Goal: Task Accomplishment & Management: Use online tool/utility

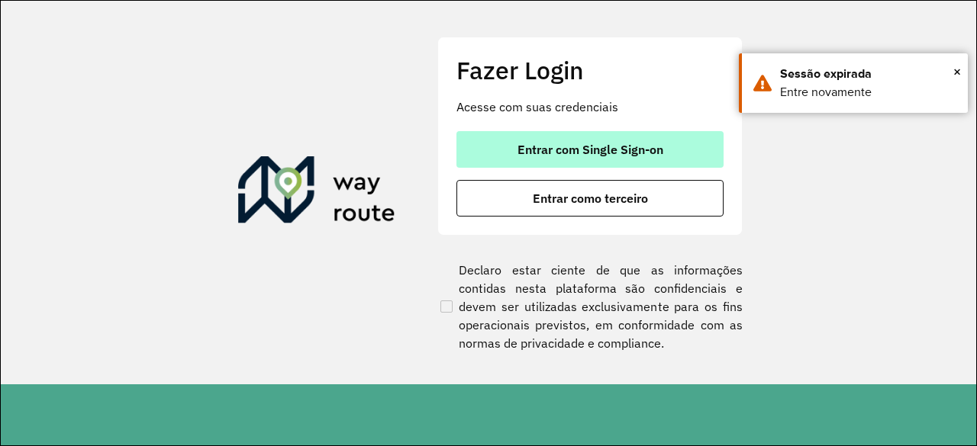
click at [585, 152] on span "Entrar com Single Sign-on" at bounding box center [590, 149] width 146 height 12
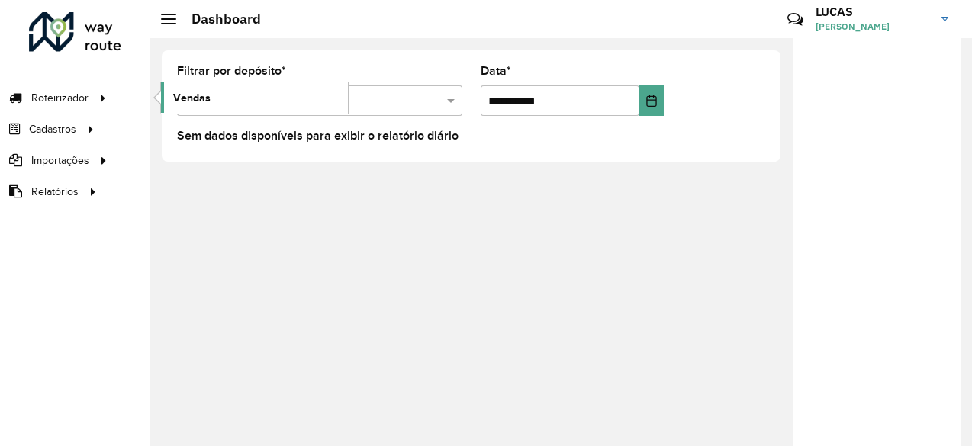
click at [169, 91] on link "Vendas" at bounding box center [254, 97] width 187 height 31
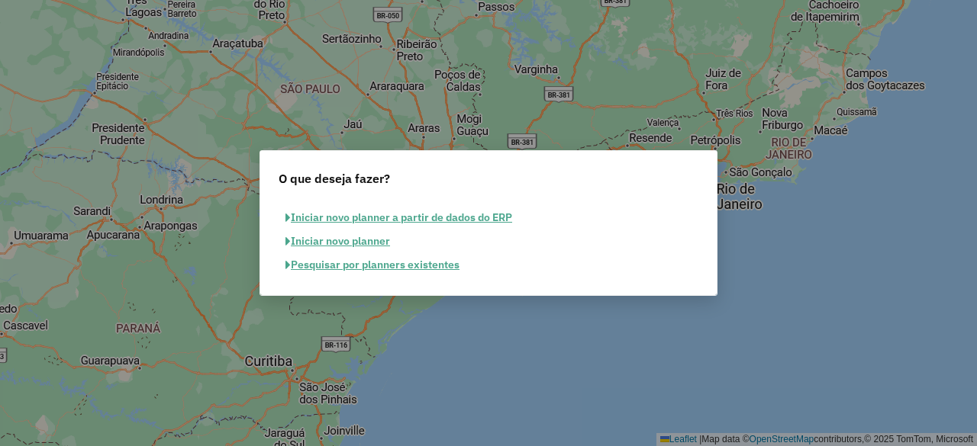
click at [395, 270] on button "Pesquisar por planners existentes" at bounding box center [373, 265] width 188 height 24
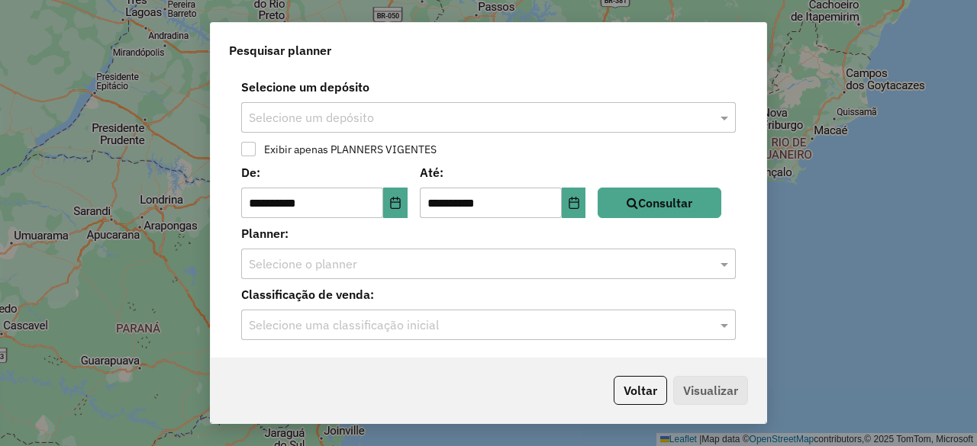
click at [379, 121] on input "text" at bounding box center [473, 118] width 449 height 18
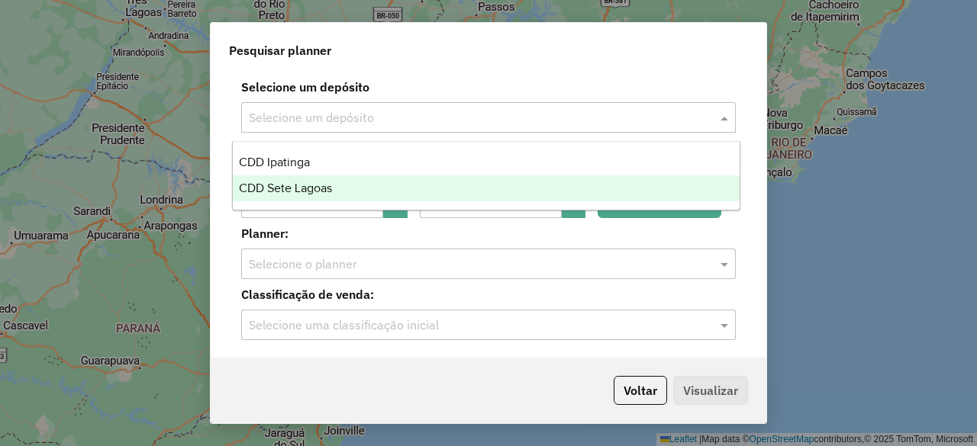
click at [343, 182] on div "CDD Sete Lagoas" at bounding box center [486, 189] width 506 height 26
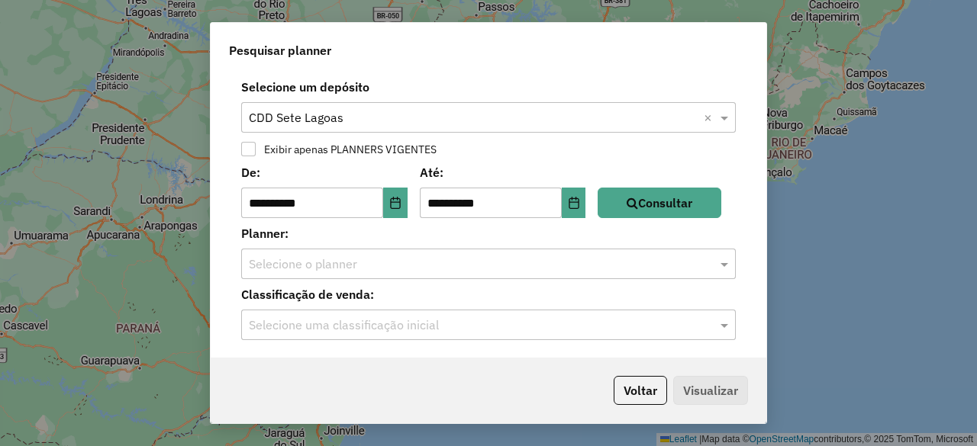
click at [490, 235] on label "Planner:" at bounding box center [488, 233] width 513 height 18
click at [633, 208] on button "Consultar" at bounding box center [660, 203] width 124 height 31
click at [380, 272] on input "text" at bounding box center [473, 265] width 449 height 18
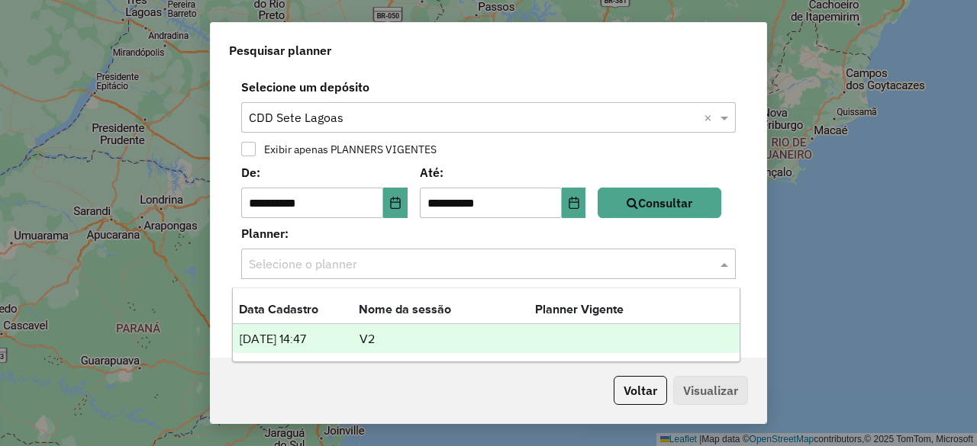
click at [525, 344] on td "V2" at bounding box center [447, 340] width 176 height 20
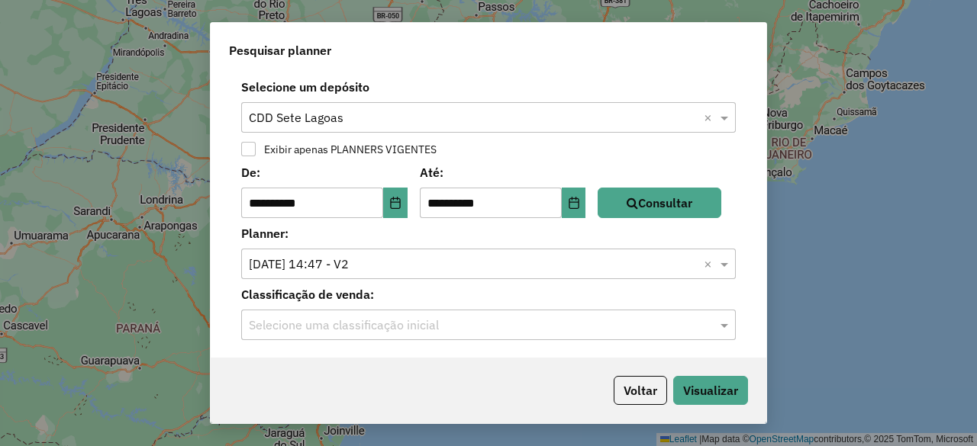
click at [461, 326] on input "text" at bounding box center [473, 326] width 449 height 18
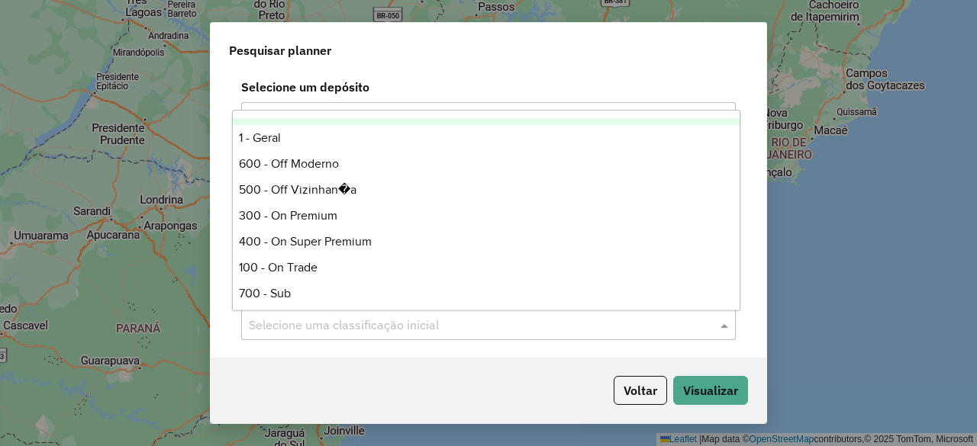
scroll to position [206, 0]
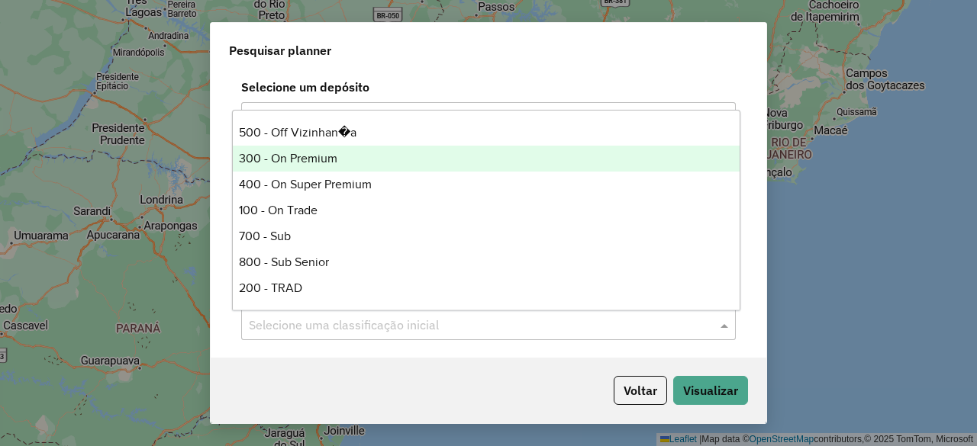
click at [350, 170] on div "300 - On Premium" at bounding box center [486, 159] width 506 height 26
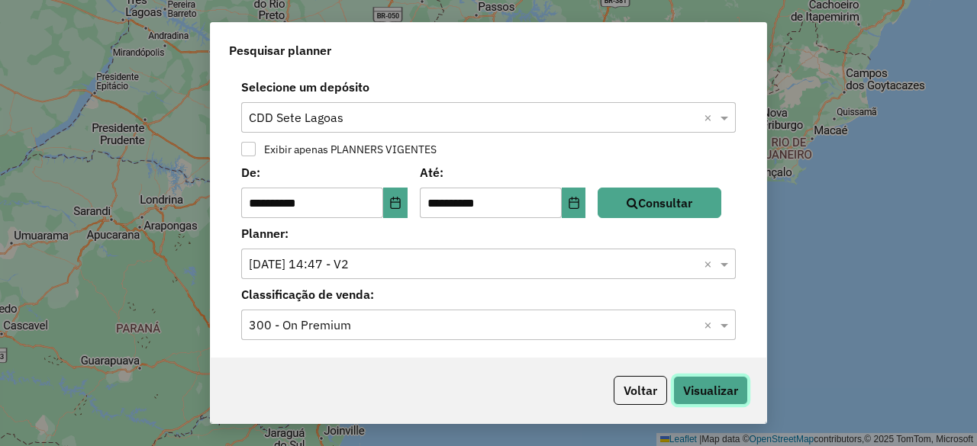
click at [698, 390] on button "Visualizar" at bounding box center [710, 390] width 75 height 29
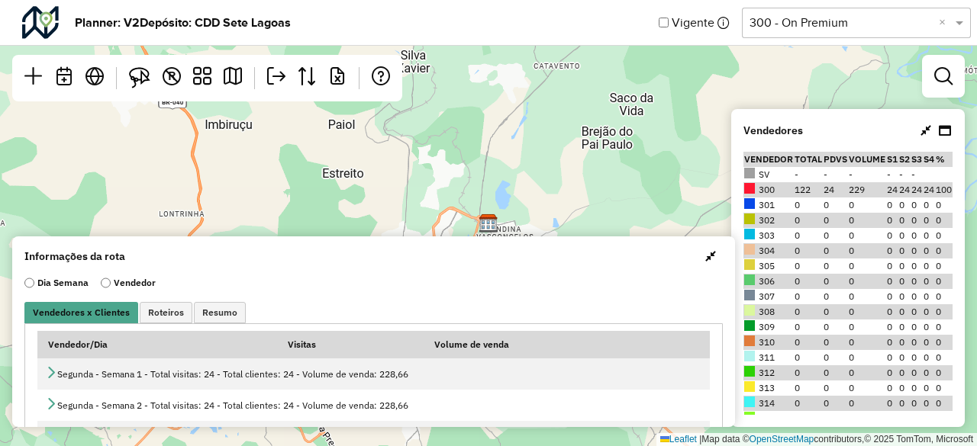
click at [707, 258] on span "button" at bounding box center [710, 256] width 11 height 12
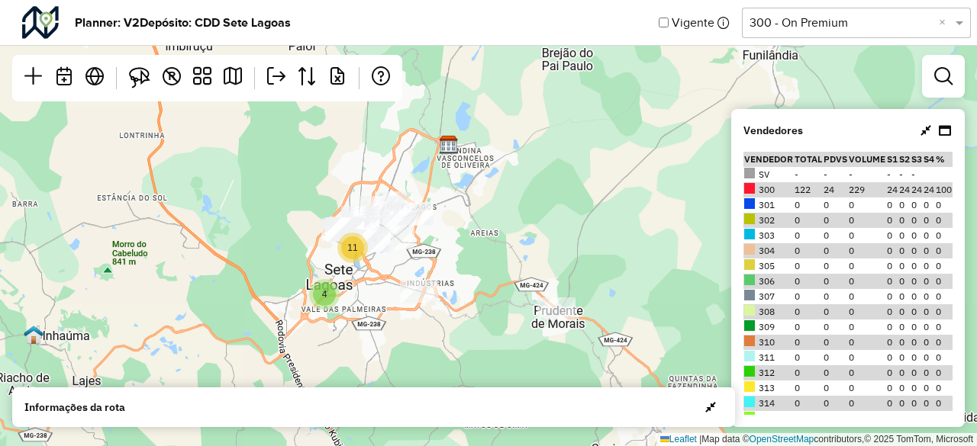
drag, startPoint x: 608, startPoint y: 300, endPoint x: 554, endPoint y: 197, distance: 116.4
click at [554, 197] on div "11 4 Leaflet | Map data © OpenStreetMap contributors,© 2025 TomTom, Microsoft" at bounding box center [488, 223] width 977 height 446
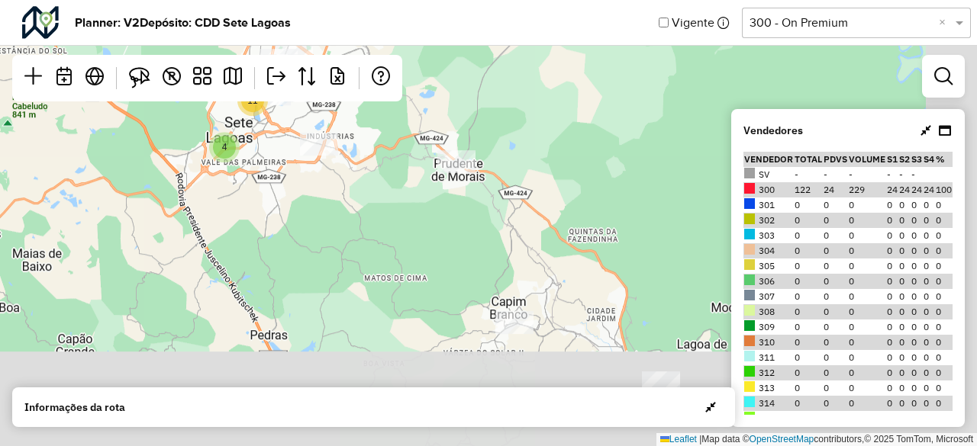
drag, startPoint x: 487, startPoint y: 327, endPoint x: 397, endPoint y: 190, distance: 163.6
click at [397, 190] on div "11 4 2 Leaflet | Map data © OpenStreetMap contributors,© 2025 TomTom, Microsoft" at bounding box center [488, 223] width 977 height 446
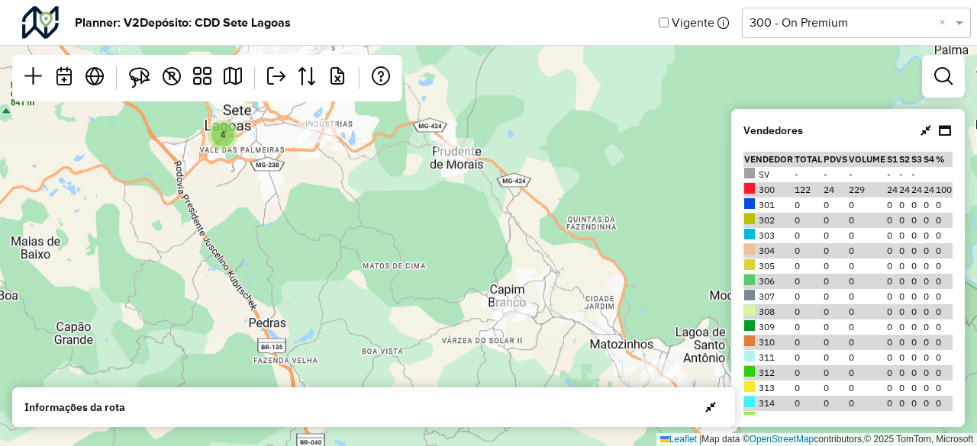
drag, startPoint x: 473, startPoint y: 290, endPoint x: 394, endPoint y: 221, distance: 105.0
click at [394, 221] on div "2 11 4 Leaflet | Map data © OpenStreetMap contributors,© 2025 TomTom, Microsoft" at bounding box center [488, 223] width 977 height 446
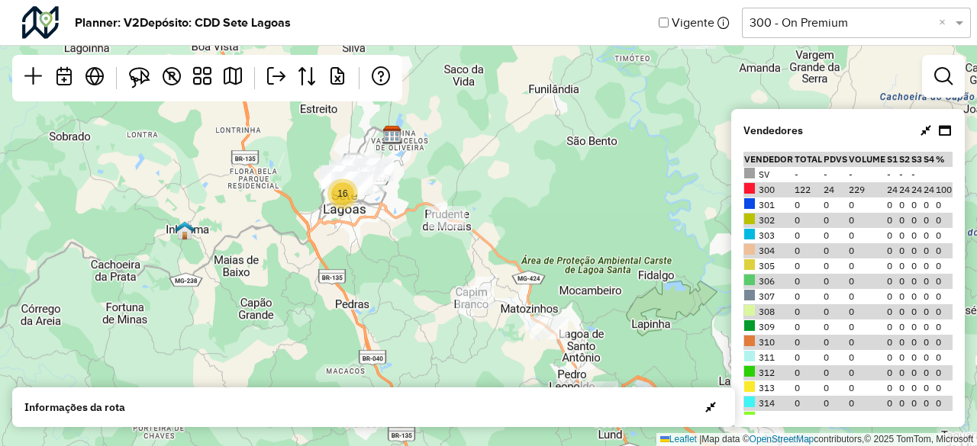
drag, startPoint x: 353, startPoint y: 247, endPoint x: 421, endPoint y: 321, distance: 100.5
click at [421, 321] on div "3 16 Leaflet | Map data © OpenStreetMap contributors,© 2025 TomTom, Microsoft" at bounding box center [488, 223] width 977 height 446
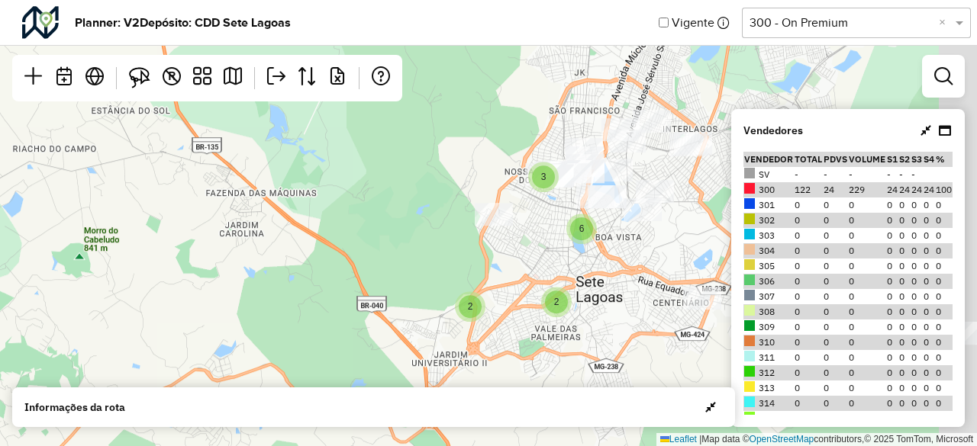
drag, startPoint x: 392, startPoint y: 238, endPoint x: 230, endPoint y: 242, distance: 161.1
click at [230, 242] on div "3 6 2 2 Leaflet | Map data © OpenStreetMap contributors,© 2025 TomTom, Microsoft" at bounding box center [488, 223] width 977 height 446
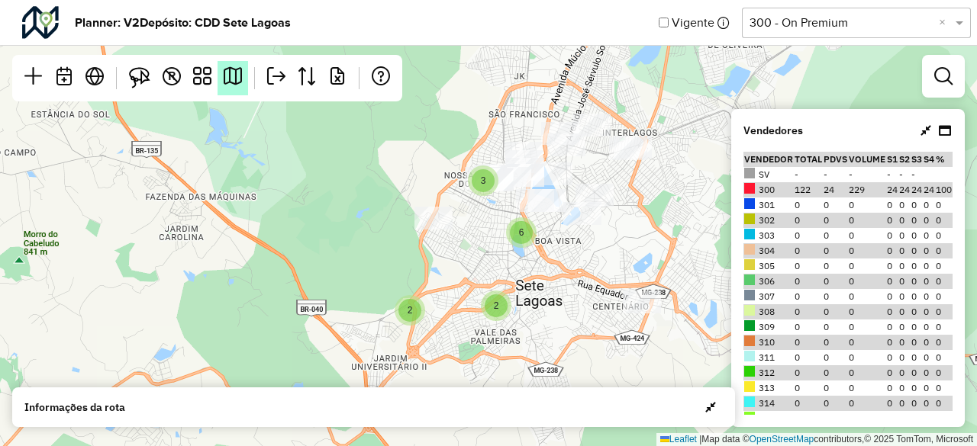
click at [224, 82] on em at bounding box center [233, 76] width 18 height 18
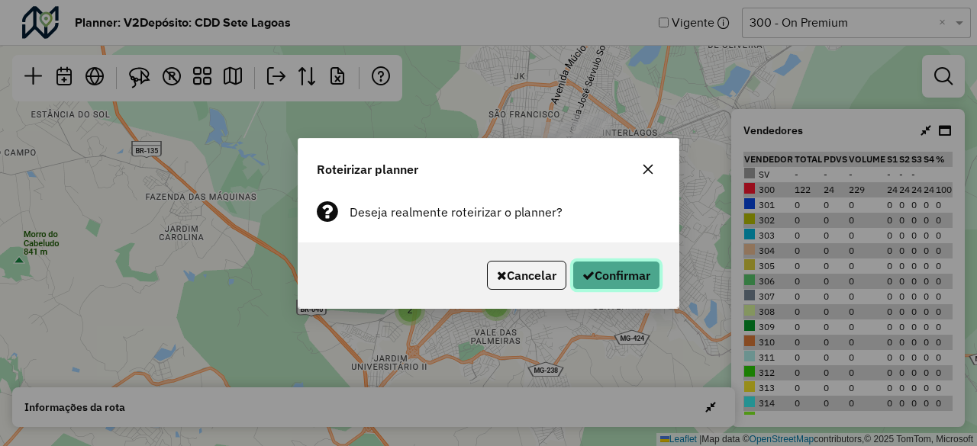
click at [648, 270] on button "Confirmar" at bounding box center [616, 275] width 88 height 29
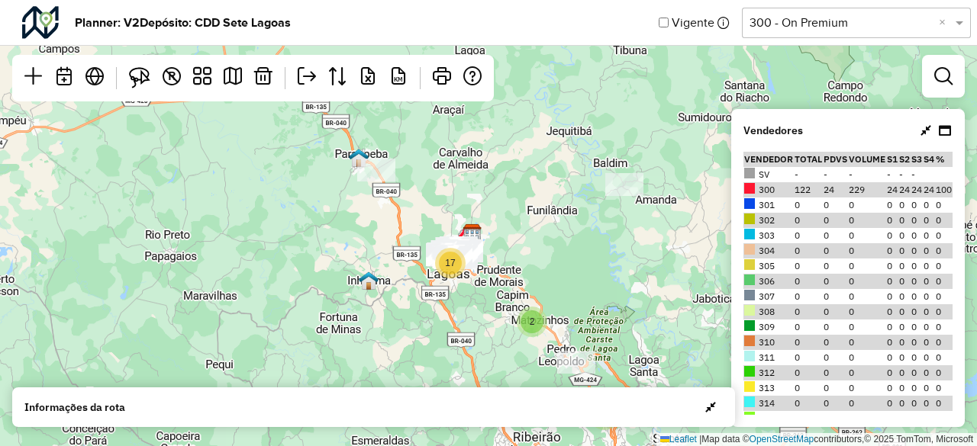
drag, startPoint x: 560, startPoint y: 303, endPoint x: 521, endPoint y: 194, distance: 116.1
click at [521, 194] on div "3 2 17 Leaflet | Map data © OpenStreetMap contributors,© 2025 TomTom, Microsoft" at bounding box center [488, 223] width 977 height 446
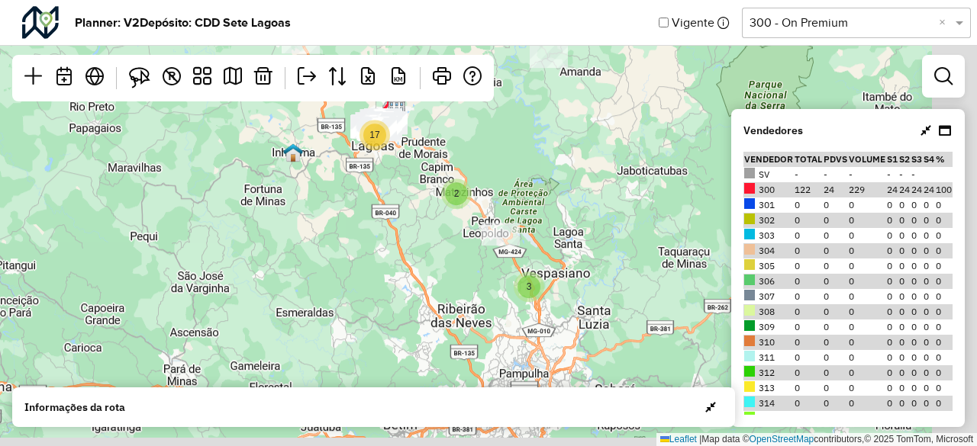
drag, startPoint x: 414, startPoint y: 297, endPoint x: 343, endPoint y: 199, distance: 120.8
click at [343, 199] on div "3 2 17 Leaflet | Map data © OpenStreetMap contributors,© 2025 TomTom, Microsoft" at bounding box center [488, 223] width 977 height 446
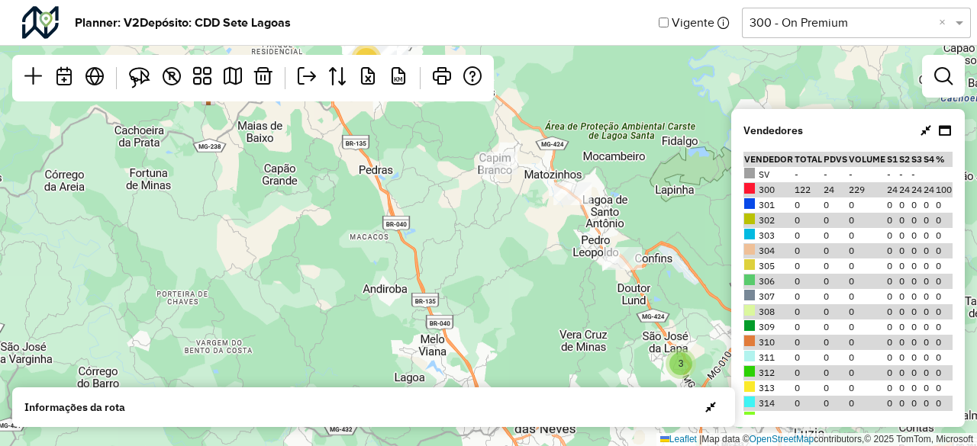
drag, startPoint x: 452, startPoint y: 277, endPoint x: 512, endPoint y: 356, distance: 99.7
click at [512, 356] on div "3 16 Leaflet | Map data © OpenStreetMap contributors,© 2025 TomTom, Microsoft" at bounding box center [488, 223] width 977 height 446
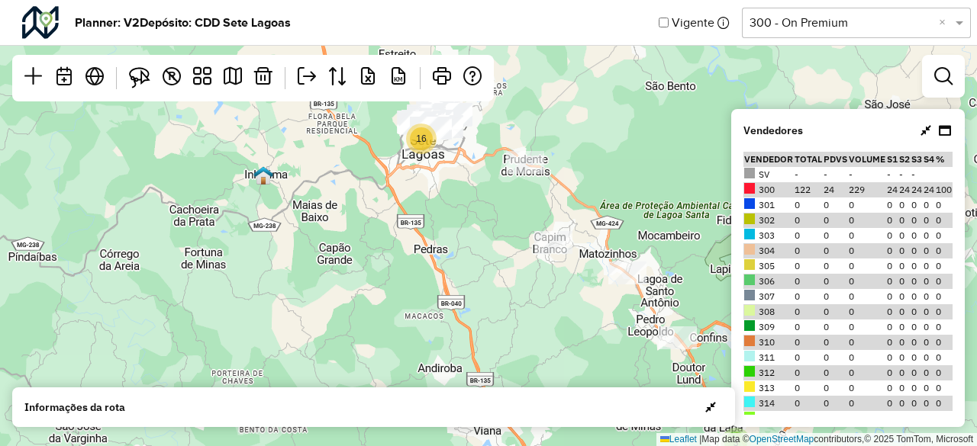
drag, startPoint x: 394, startPoint y: 240, endPoint x: 478, endPoint y: 352, distance: 139.5
click at [478, 350] on div "3 16 Leaflet | Map data © OpenStreetMap contributors,© 2025 TomTom, Microsoft" at bounding box center [488, 223] width 977 height 446
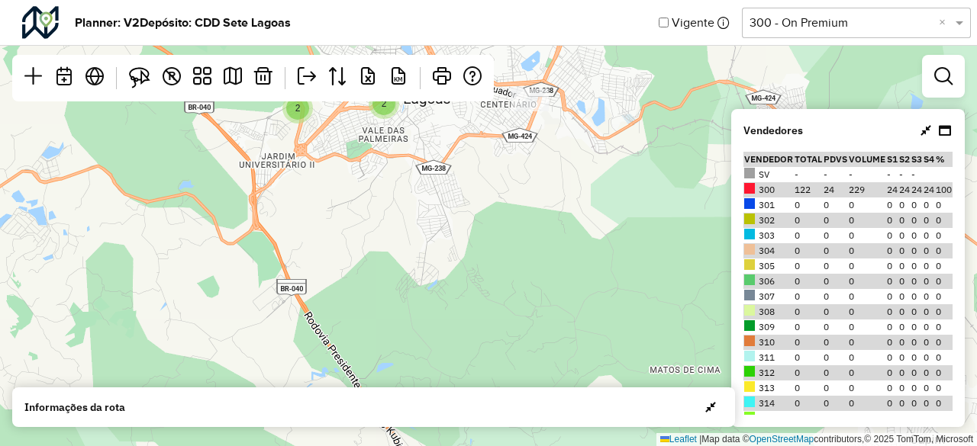
drag, startPoint x: 471, startPoint y: 222, endPoint x: 484, endPoint y: 345, distance: 123.6
click at [484, 345] on div "3 6 2 2 Leaflet | Map data © OpenStreetMap contributors,© 2025 TomTom, Microsoft" at bounding box center [488, 223] width 977 height 446
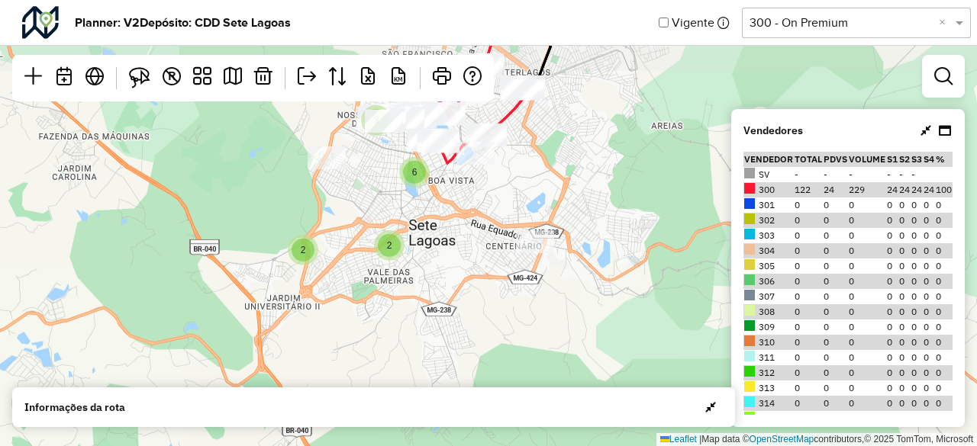
drag, startPoint x: 495, startPoint y: 253, endPoint x: 493, endPoint y: 340, distance: 87.0
click at [493, 340] on div "3 6 2 2 Leaflet | Map data © OpenStreetMap contributors,© 2025 TomTom, Microsoft" at bounding box center [488, 223] width 977 height 446
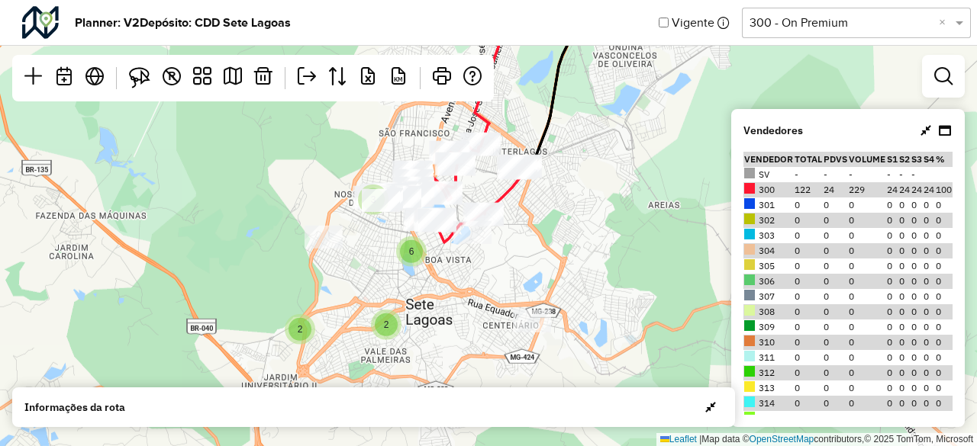
drag, startPoint x: 474, startPoint y: 291, endPoint x: 470, endPoint y: 346, distance: 55.1
click at [470, 346] on div "3 6 2 2 Leaflet | Map data © OpenStreetMap contributors,© 2025 TomTom, Microsoft" at bounding box center [488, 223] width 977 height 446
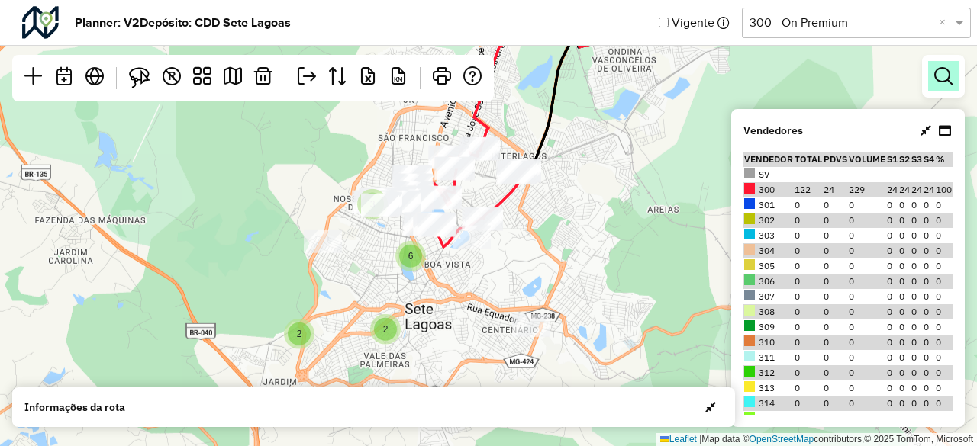
click at [940, 82] on em at bounding box center [943, 76] width 18 height 18
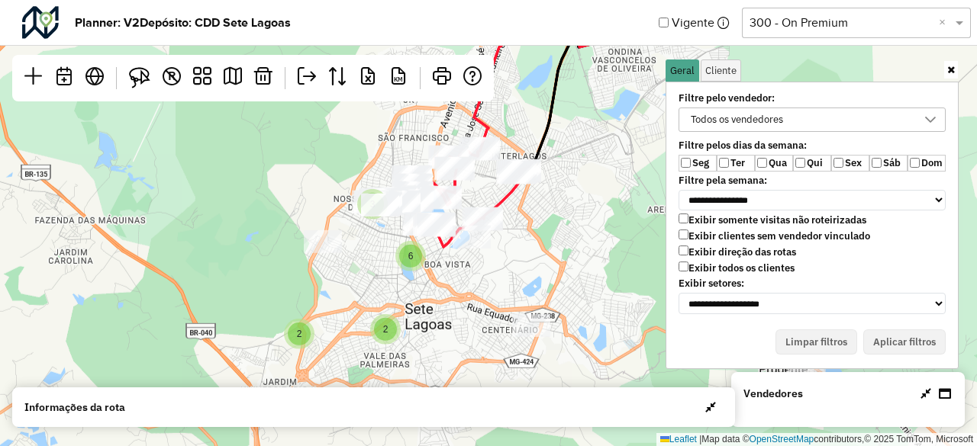
click at [770, 116] on div "Todos os vendedores" at bounding box center [736, 119] width 103 height 23
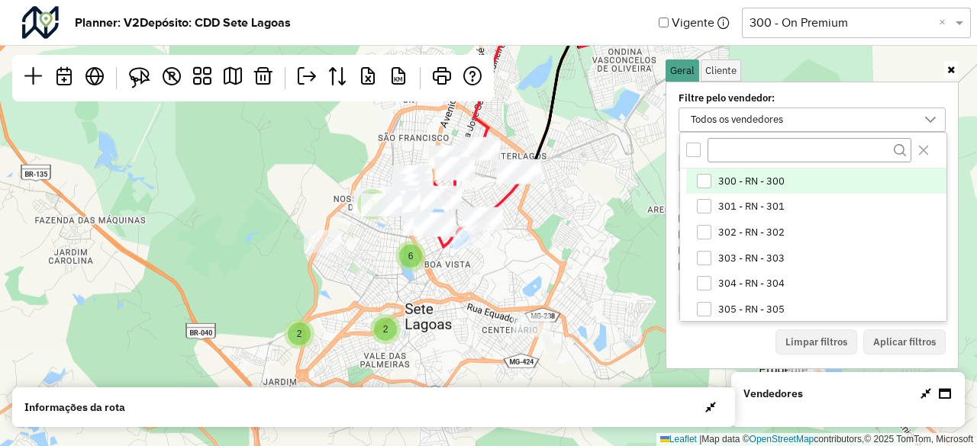
scroll to position [8, 56]
click at [705, 177] on div "300 - RN - 300" at bounding box center [704, 181] width 15 height 15
click at [794, 115] on div "300 - RN - 300" at bounding box center [800, 119] width 230 height 23
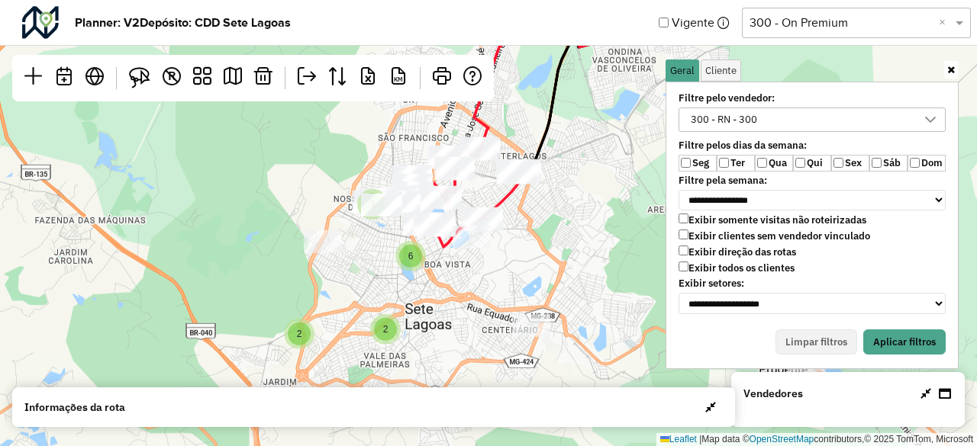
click at [769, 160] on label "Qua" at bounding box center [774, 163] width 38 height 17
click at [811, 161] on label "Qui" at bounding box center [812, 163] width 38 height 17
click at [889, 163] on label "Sáb" at bounding box center [888, 163] width 38 height 17
click at [728, 262] on label "Exibir todos os clientes" at bounding box center [736, 268] width 116 height 13
click at [733, 237] on label "Exibir clientes sem vendedor vinculado" at bounding box center [774, 236] width 192 height 13
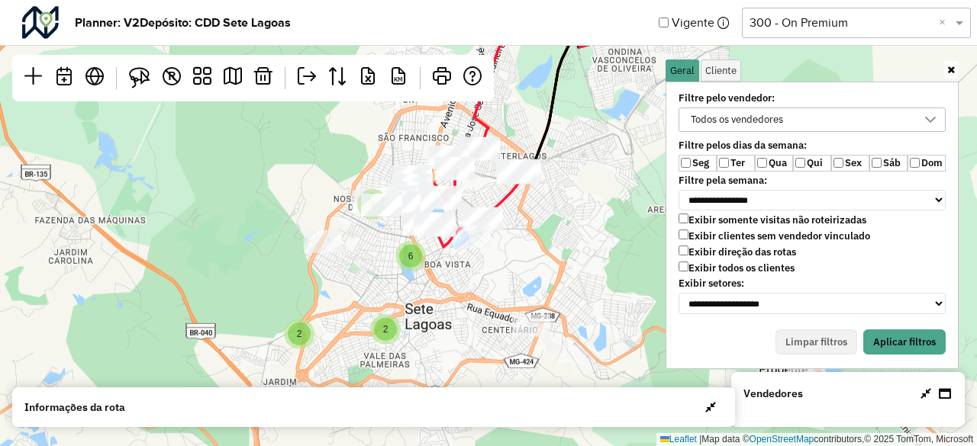
click at [775, 163] on label "Qua" at bounding box center [774, 163] width 38 height 17
click at [811, 162] on label "Qui" at bounding box center [812, 163] width 38 height 17
click at [846, 164] on label "Sex" at bounding box center [850, 163] width 38 height 17
click at [888, 163] on label "Sáb" at bounding box center [888, 163] width 38 height 17
click at [901, 330] on button "Aplicar filtros" at bounding box center [904, 343] width 82 height 26
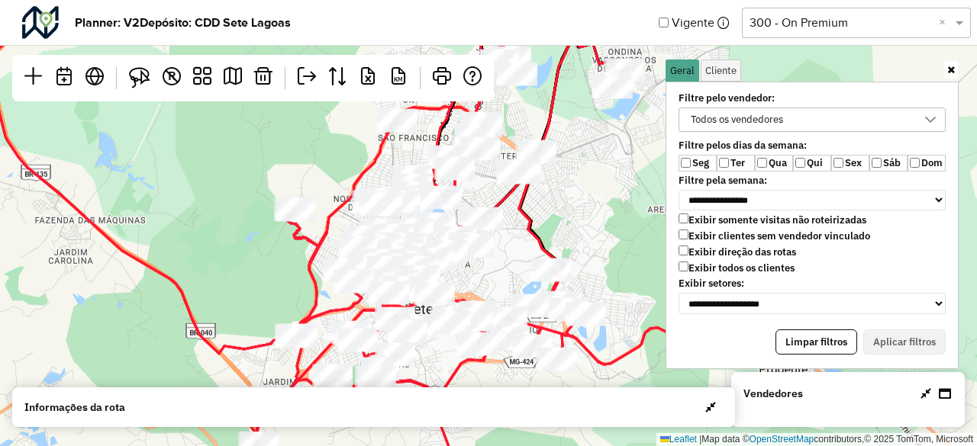
click at [948, 73] on icon at bounding box center [951, 70] width 8 height 10
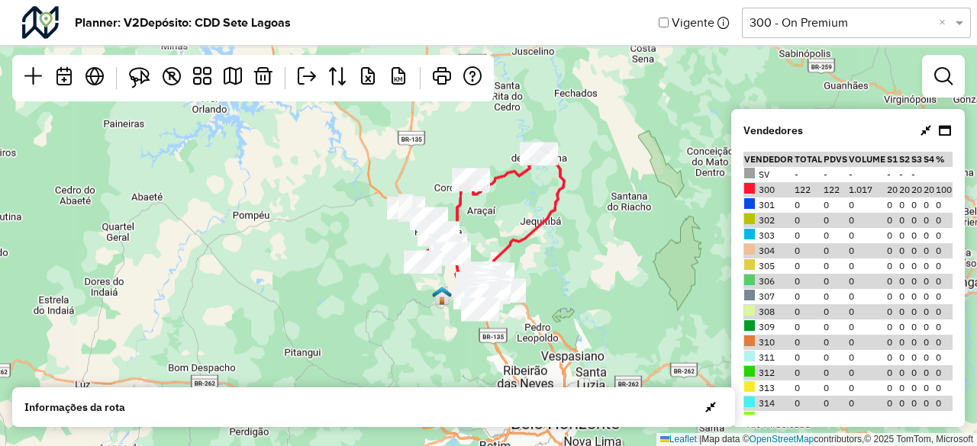
drag, startPoint x: 427, startPoint y: 230, endPoint x: 342, endPoint y: 288, distance: 102.7
click at [342, 288] on div "Leaflet | Map data © OpenStreetMap contributors,© 2025 TomTom, Microsoft" at bounding box center [488, 223] width 977 height 446
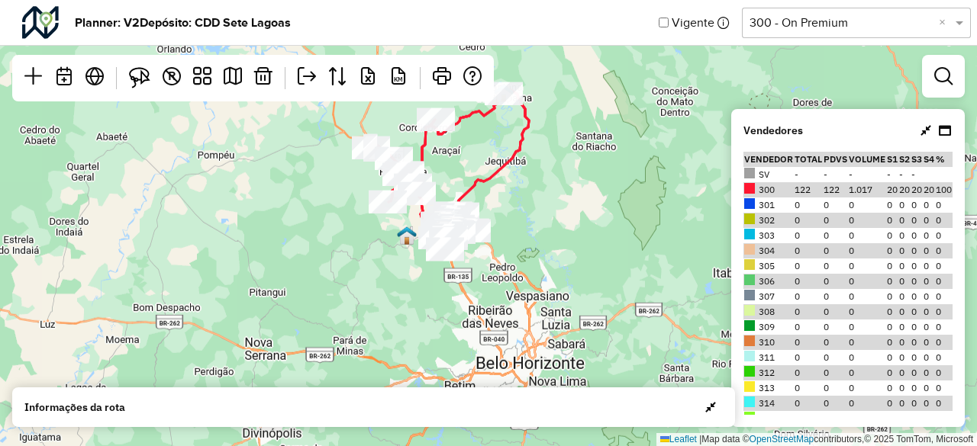
drag, startPoint x: 585, startPoint y: 290, endPoint x: 552, endPoint y: 228, distance: 70.0
click at [552, 228] on div "Leaflet | Map data © OpenStreetMap contributors,© 2025 TomTom, Microsoft" at bounding box center [488, 223] width 977 height 446
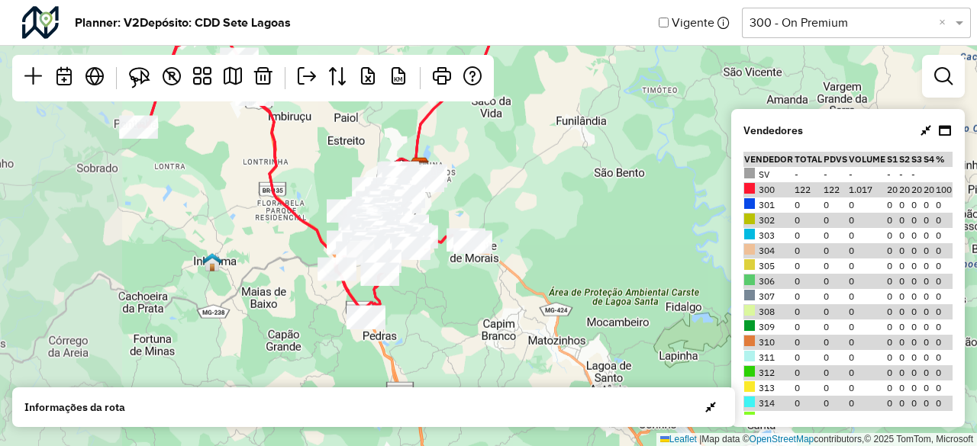
drag, startPoint x: 435, startPoint y: 247, endPoint x: 630, endPoint y: 314, distance: 206.1
click at [630, 314] on div "Leaflet | Map data © OpenStreetMap contributors,© 2025 TomTom, Microsoft" at bounding box center [488, 223] width 977 height 446
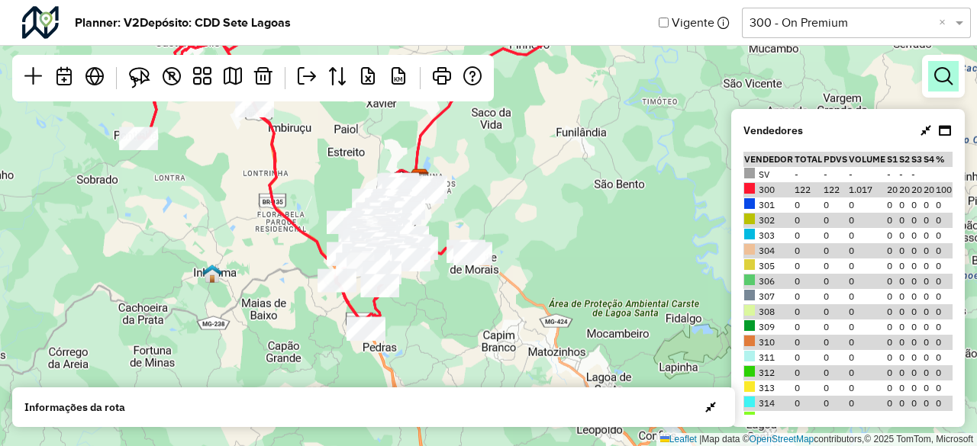
click at [936, 82] on em at bounding box center [943, 76] width 18 height 18
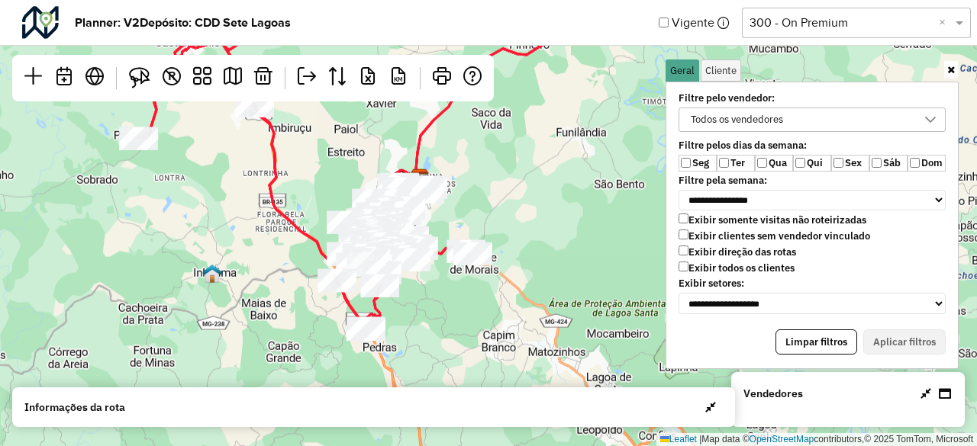
click at [806, 118] on div "Todos os vendedores" at bounding box center [800, 119] width 230 height 23
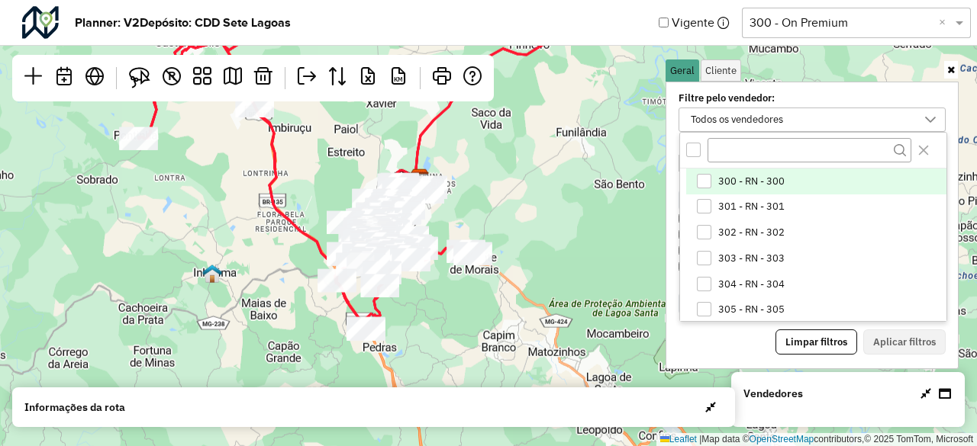
click at [709, 181] on div "300 - RN - 300" at bounding box center [704, 181] width 15 height 15
click at [846, 114] on div "300 - RN - 300" at bounding box center [800, 119] width 230 height 23
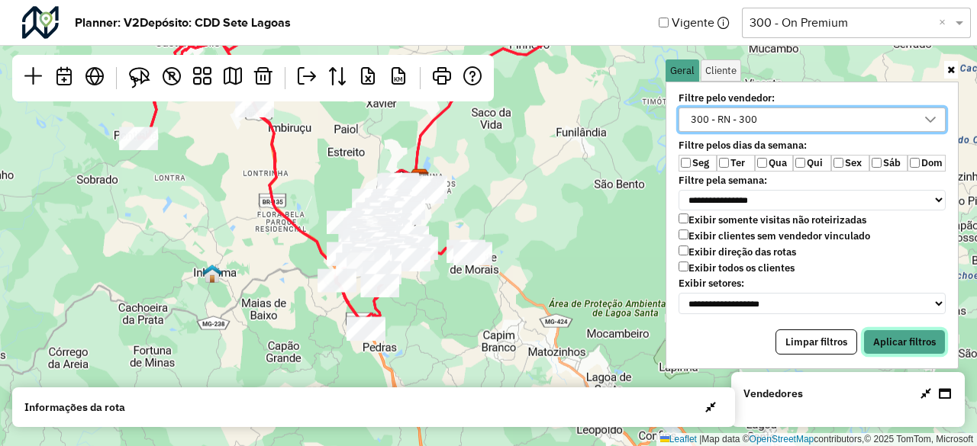
click at [917, 332] on button "Aplicar filtros" at bounding box center [904, 343] width 82 height 26
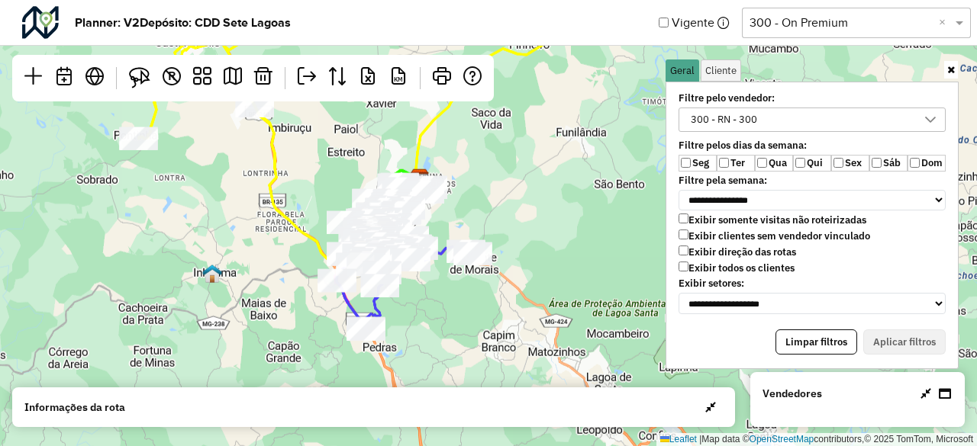
drag, startPoint x: 464, startPoint y: 317, endPoint x: 514, endPoint y: 332, distance: 52.6
click at [514, 332] on div "Leaflet | Map data © OpenStreetMap contributors,© 2025 TomTom, Microsoft" at bounding box center [488, 223] width 977 height 446
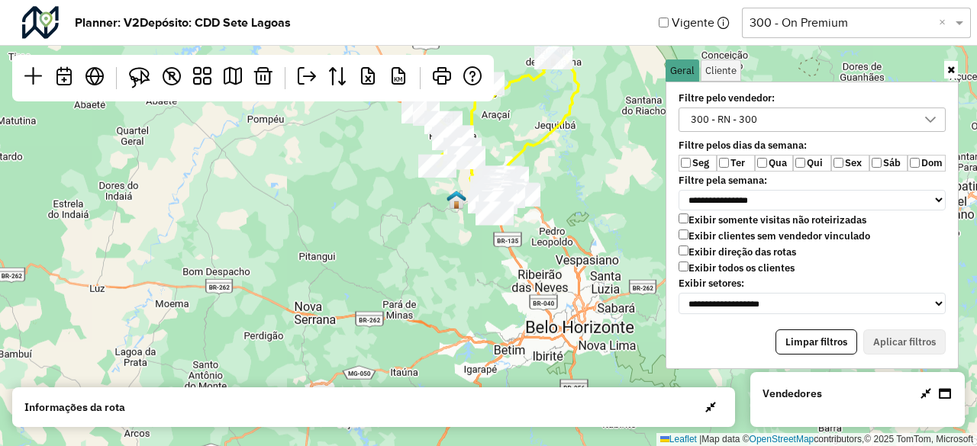
drag, startPoint x: 544, startPoint y: 246, endPoint x: 534, endPoint y: 216, distance: 31.4
click at [534, 216] on div "Leaflet | Map data © OpenStreetMap contributors,© 2025 TomTom, Microsoft" at bounding box center [488, 223] width 977 height 446
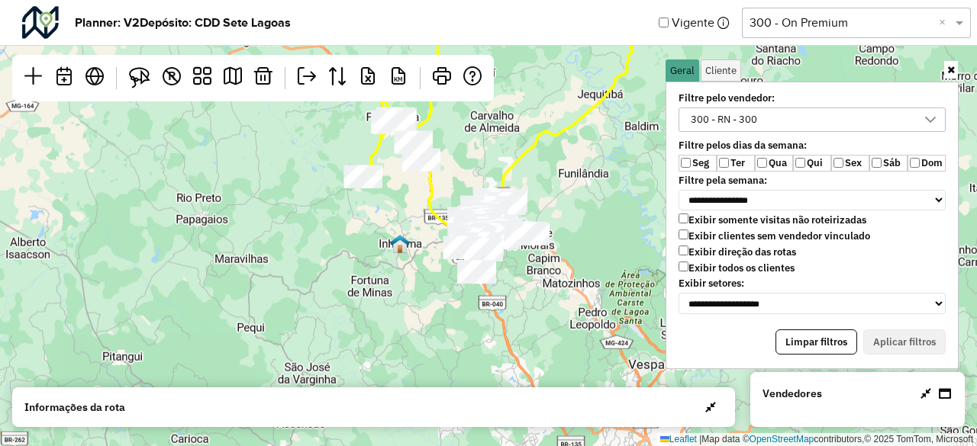
drag, startPoint x: 526, startPoint y: 252, endPoint x: 559, endPoint y: 317, distance: 72.7
click at [553, 337] on div "Leaflet | Map data © OpenStreetMap contributors,© 2025 TomTom, Microsoft" at bounding box center [488, 223] width 977 height 446
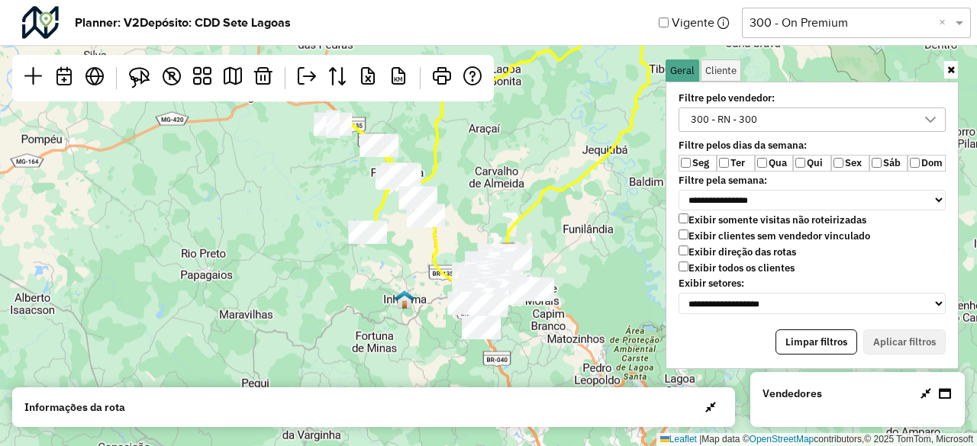
drag, startPoint x: 575, startPoint y: 288, endPoint x: 580, endPoint y: 334, distance: 45.3
click at [580, 334] on div "Leaflet | Map data © OpenStreetMap contributors,© 2025 TomTom, Microsoft" at bounding box center [488, 223] width 977 height 446
click at [680, 268] on label "Exibir todos os clientes" at bounding box center [736, 268] width 116 height 13
click at [718, 158] on label "Ter" at bounding box center [736, 163] width 38 height 17
click at [846, 162] on label "Sex" at bounding box center [850, 163] width 38 height 17
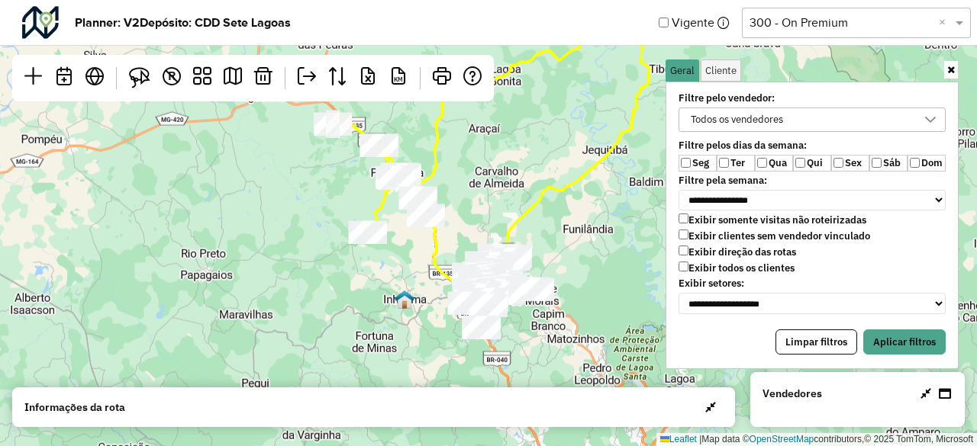
click at [826, 131] on div "Todos os vendedores" at bounding box center [811, 124] width 285 height 32
click at [782, 126] on div "Todos os vendedores" at bounding box center [736, 119] width 103 height 23
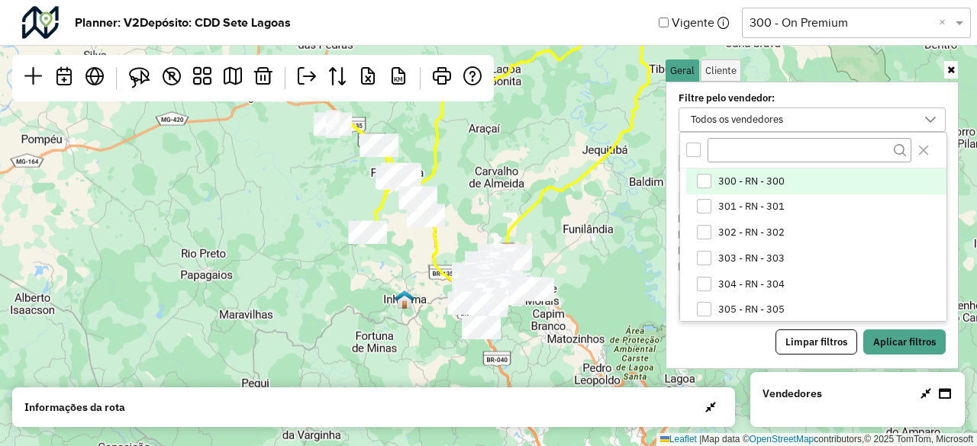
click at [708, 185] on div "300 - RN - 300" at bounding box center [704, 181] width 15 height 15
click at [771, 108] on div "300 - RN - 300" at bounding box center [800, 119] width 230 height 23
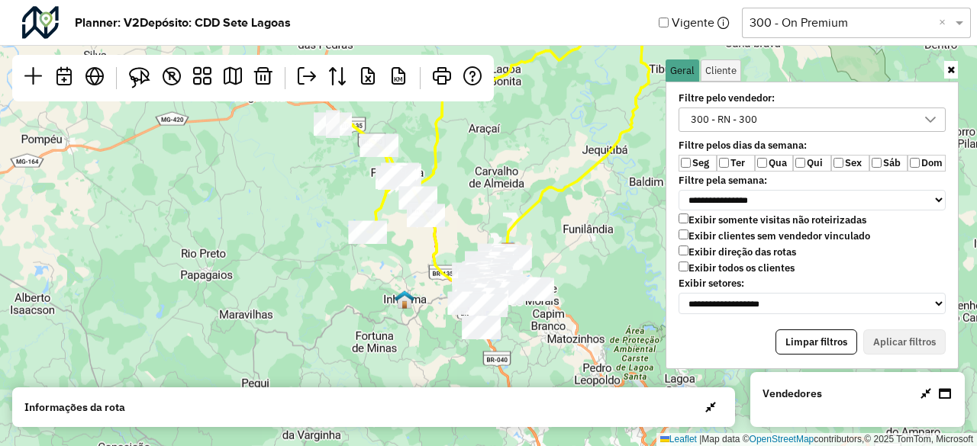
click at [907, 333] on div "Limpar filtros Aplicar filtros" at bounding box center [811, 343] width 267 height 26
click at [898, 331] on div "Limpar filtros Aplicar filtros" at bounding box center [811, 343] width 267 height 26
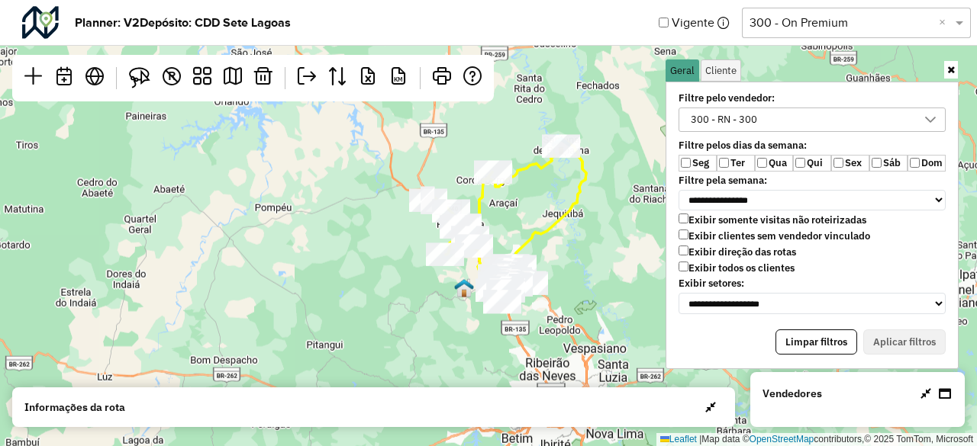
drag, startPoint x: 602, startPoint y: 265, endPoint x: 582, endPoint y: 279, distance: 24.6
click at [582, 279] on div "Leaflet | Map data © OpenStreetMap contributors,© 2025 TomTom, Microsoft" at bounding box center [488, 223] width 977 height 446
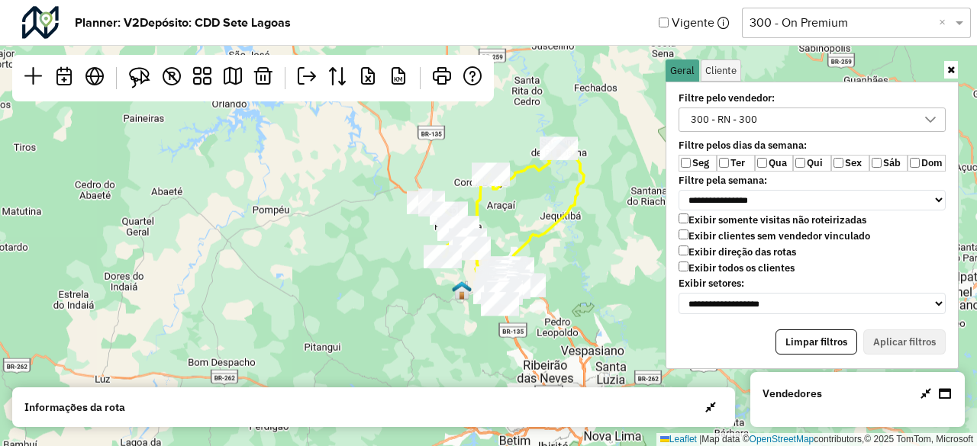
click at [768, 117] on div "300 - RN - 300" at bounding box center [800, 119] width 230 height 23
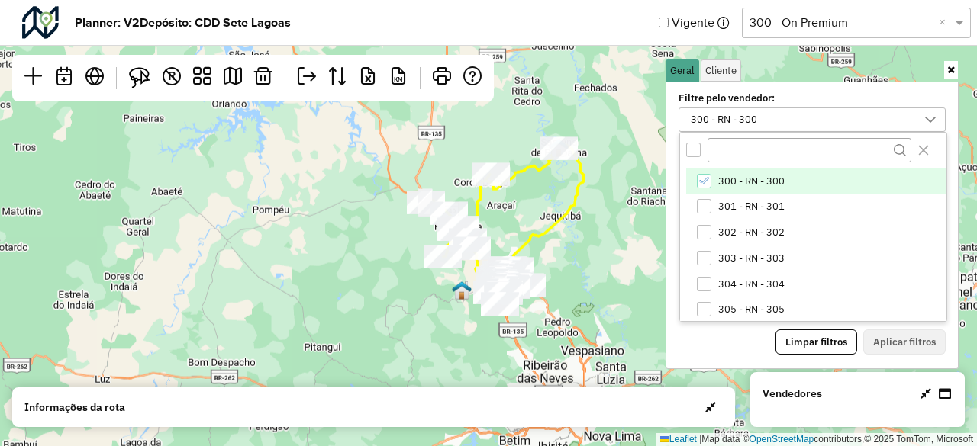
click at [856, 30] on input "text" at bounding box center [840, 23] width 183 height 18
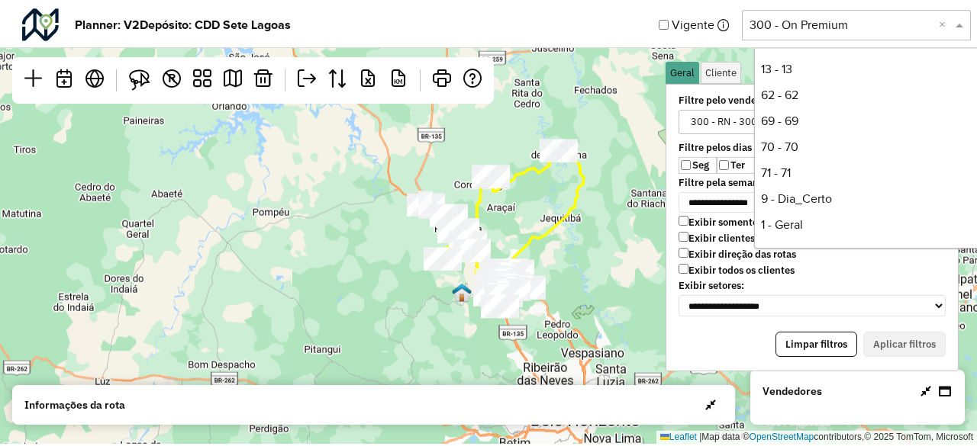
scroll to position [206, 0]
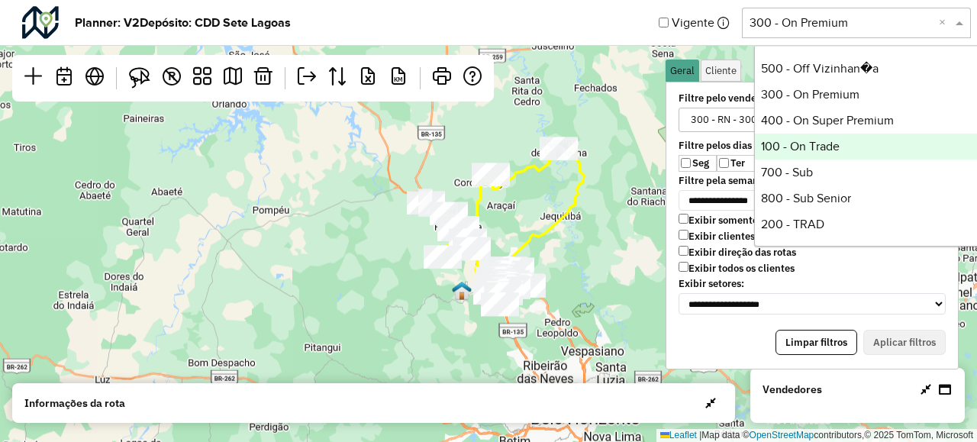
click at [830, 143] on div "100 - On Trade" at bounding box center [868, 147] width 227 height 26
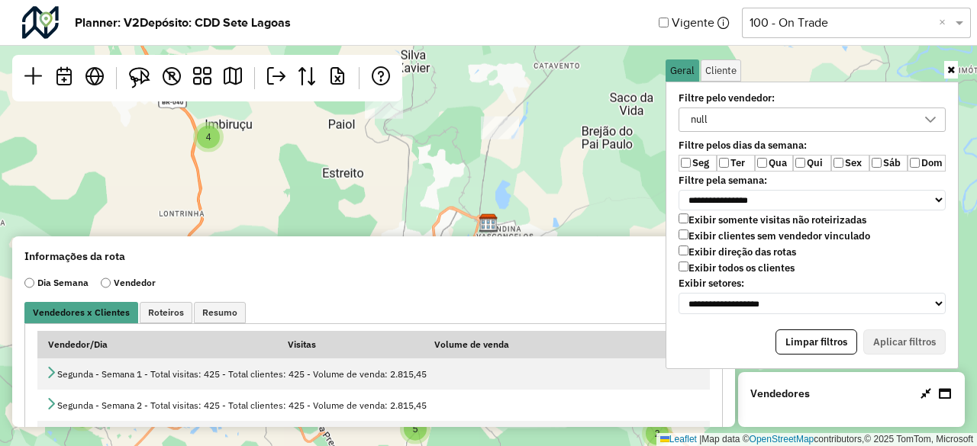
click at [949, 67] on icon at bounding box center [951, 70] width 8 height 10
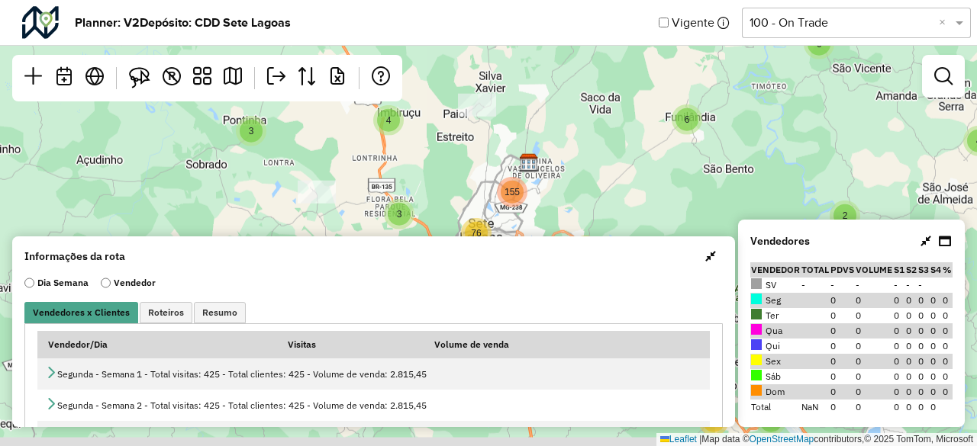
drag, startPoint x: 617, startPoint y: 198, endPoint x: 575, endPoint y: 124, distance: 84.1
click at [575, 124] on div "2 2 6 3 3 3 3 7 8 2 6 6 2 3 9 4 2 4 4 7 5 7 4 4 2 3 28 3 8 17 29 3 8 3 6 3 12 7…" at bounding box center [488, 223] width 977 height 446
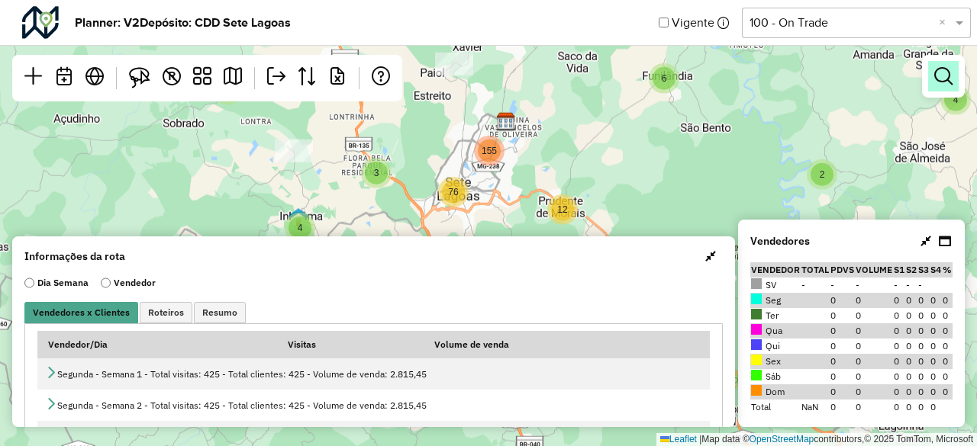
click at [935, 86] on link at bounding box center [943, 76] width 31 height 31
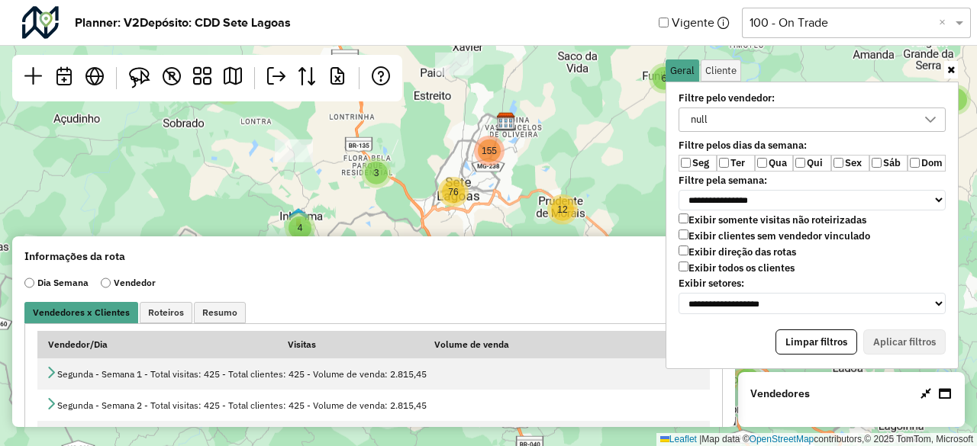
click at [728, 156] on label "Ter" at bounding box center [736, 163] width 38 height 17
click at [771, 162] on label "Qua" at bounding box center [774, 163] width 38 height 17
click at [756, 234] on label "Exibir clientes sem vendedor vinculado" at bounding box center [774, 236] width 192 height 13
click at [728, 268] on label "Exibir todos os clientes" at bounding box center [736, 268] width 116 height 13
click at [728, 231] on label "Exibir clientes sem vendedor vinculado" at bounding box center [774, 236] width 192 height 13
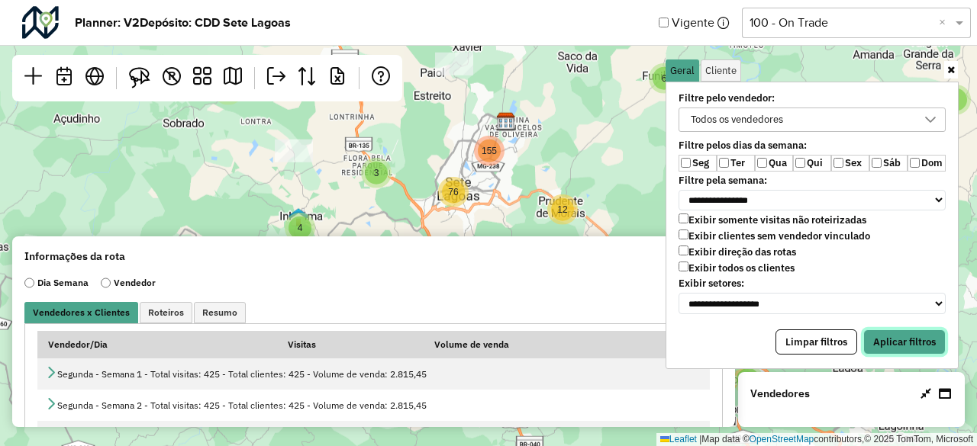
drag, startPoint x: 903, startPoint y: 330, endPoint x: 688, endPoint y: 201, distance: 250.7
click at [904, 330] on button "Aplicar filtros" at bounding box center [904, 343] width 82 height 26
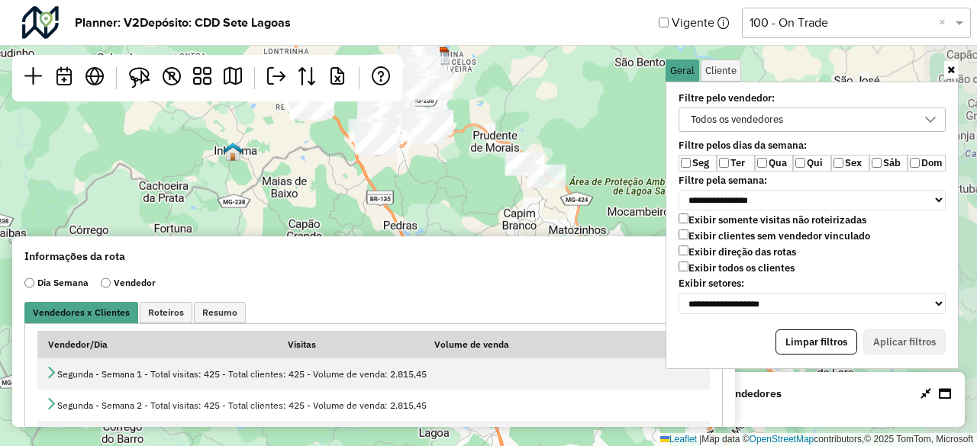
drag, startPoint x: 604, startPoint y: 166, endPoint x: 532, endPoint y: 96, distance: 99.9
click at [532, 96] on div "Leaflet | Map data © OpenStreetMap contributors,© 2025 TomTom, Microsoft" at bounding box center [488, 223] width 977 height 446
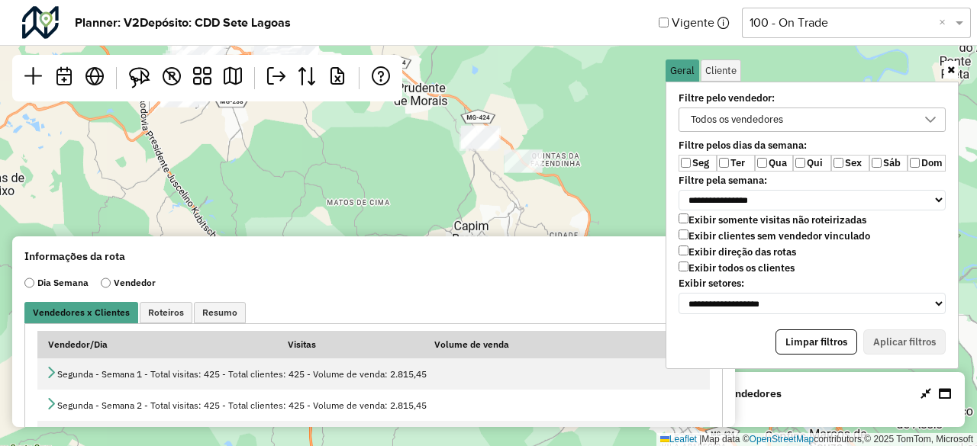
drag, startPoint x: 545, startPoint y: 162, endPoint x: 530, endPoint y: 127, distance: 37.3
click at [530, 127] on div "Leaflet | Map data © OpenStreetMap contributors,© 2025 TomTom, Microsoft" at bounding box center [488, 223] width 977 height 446
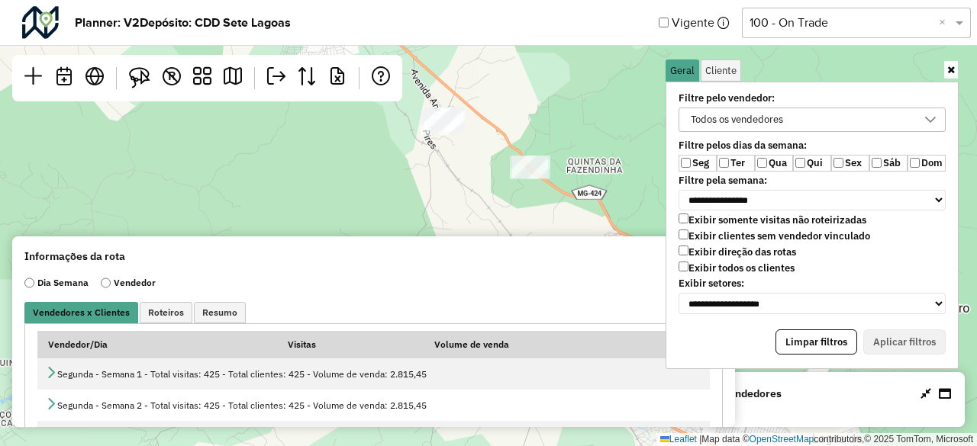
drag, startPoint x: 494, startPoint y: 166, endPoint x: 466, endPoint y: 172, distance: 28.9
click at [466, 172] on div "Leaflet | Map data © OpenStreetMap contributors,© 2025 TomTom, Microsoft" at bounding box center [488, 223] width 977 height 446
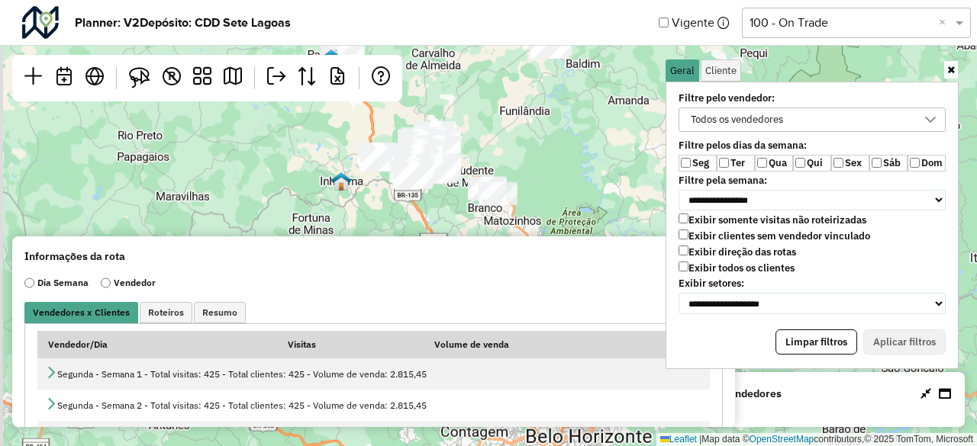
drag, startPoint x: 452, startPoint y: 189, endPoint x: 455, endPoint y: 234, distance: 45.1
click at [455, 234] on div "Leaflet | Map data © OpenStreetMap contributors,© 2025 TomTom, Microsoft" at bounding box center [488, 223] width 977 height 446
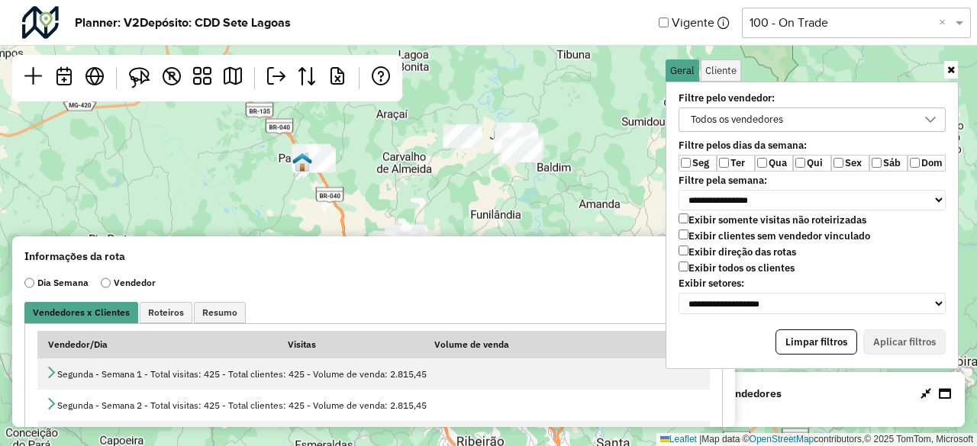
drag, startPoint x: 572, startPoint y: 162, endPoint x: 540, endPoint y: 245, distance: 89.2
click at [540, 245] on hb-planner "**********" at bounding box center [488, 223] width 977 height 446
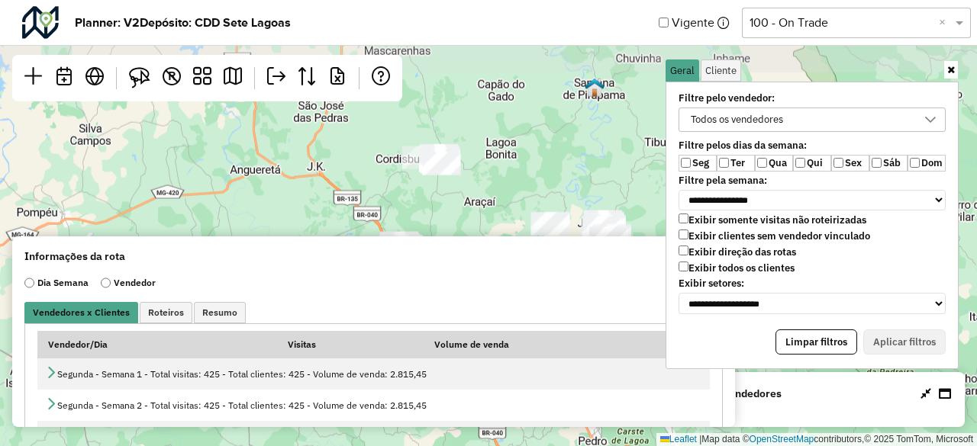
drag, startPoint x: 440, startPoint y: 208, endPoint x: 502, endPoint y: 265, distance: 84.3
click at [502, 265] on hb-planner "**********" at bounding box center [488, 223] width 977 height 446
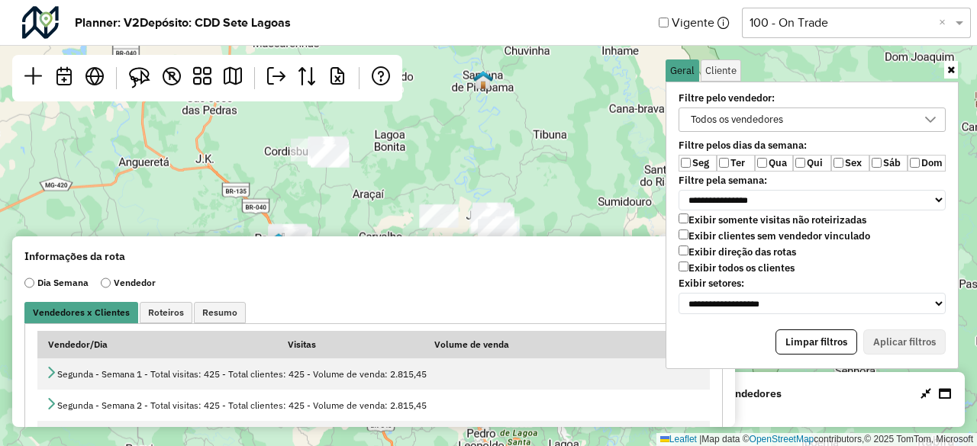
drag, startPoint x: 508, startPoint y: 198, endPoint x: 393, endPoint y: 186, distance: 115.1
click at [393, 186] on div "Leaflet | Map data © OpenStreetMap contributors,© 2025 TomTom, Microsoft" at bounding box center [488, 223] width 977 height 446
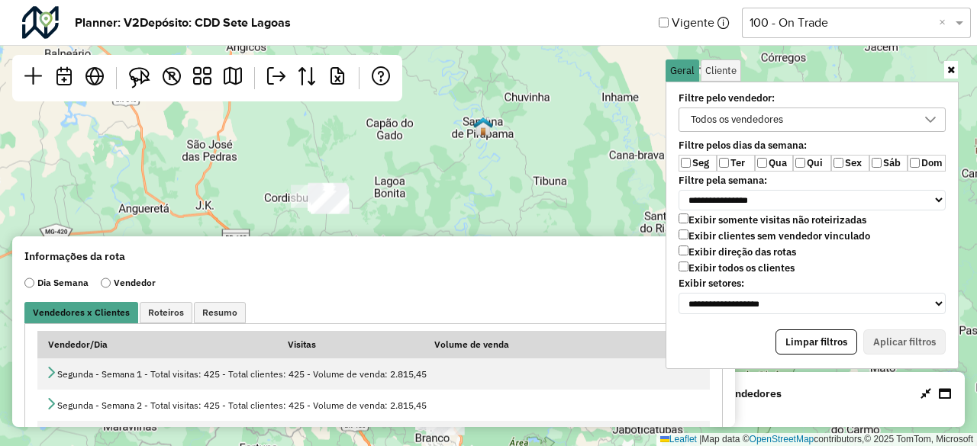
drag, startPoint x: 472, startPoint y: 148, endPoint x: 472, endPoint y: 195, distance: 46.6
click at [472, 195] on div "Leaflet | Map data © OpenStreetMap contributors,© 2025 TomTom, Microsoft" at bounding box center [488, 223] width 977 height 446
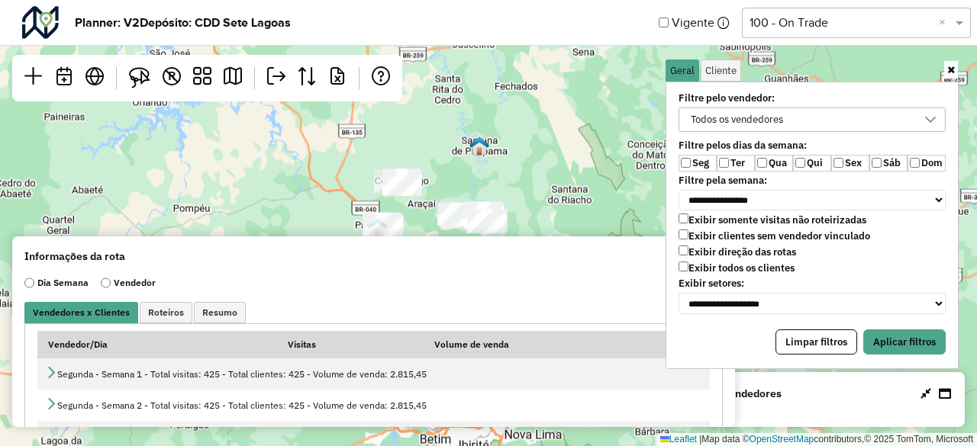
click at [812, 164] on label "Qui" at bounding box center [812, 163] width 38 height 17
drag, startPoint x: 920, startPoint y: 327, endPoint x: 939, endPoint y: 91, distance: 236.5
click at [921, 330] on button "Aplicar filtros" at bounding box center [904, 343] width 82 height 26
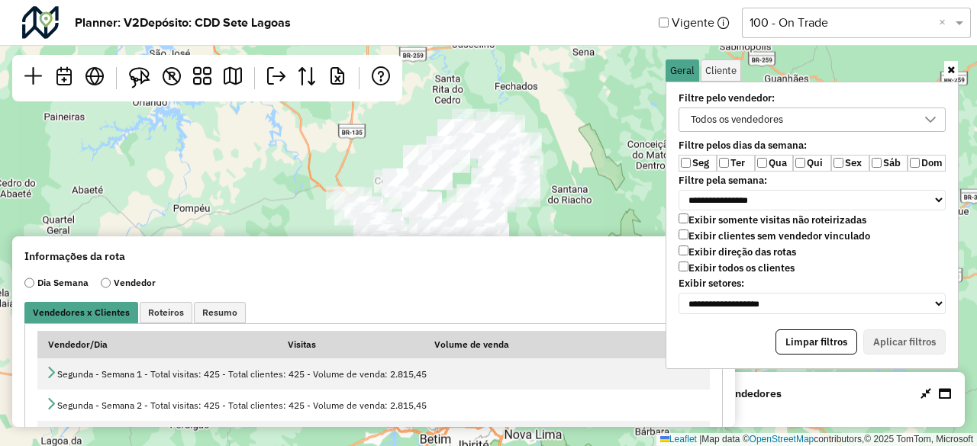
click at [951, 65] on icon at bounding box center [951, 70] width 8 height 10
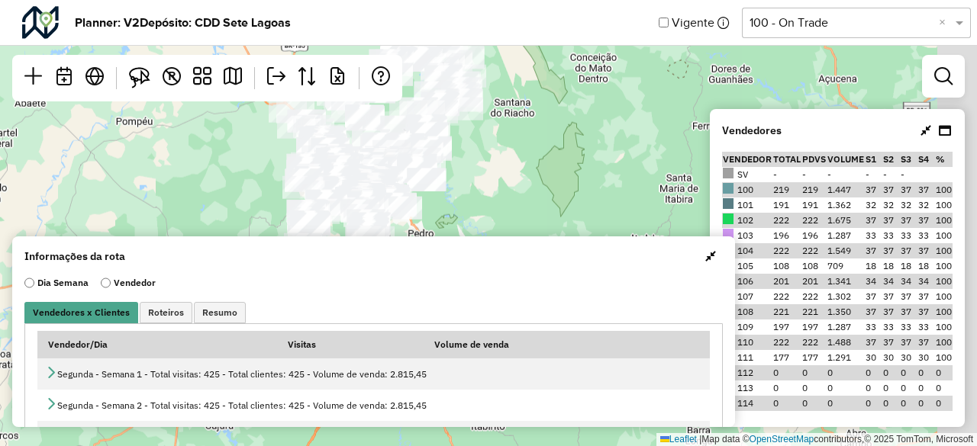
drag, startPoint x: 646, startPoint y: 169, endPoint x: 592, endPoint y: 145, distance: 59.1
click at [582, 73] on div "Leaflet | Map data © OpenStreetMap contributors,© 2025 TomTom, Microsoft" at bounding box center [488, 223] width 977 height 446
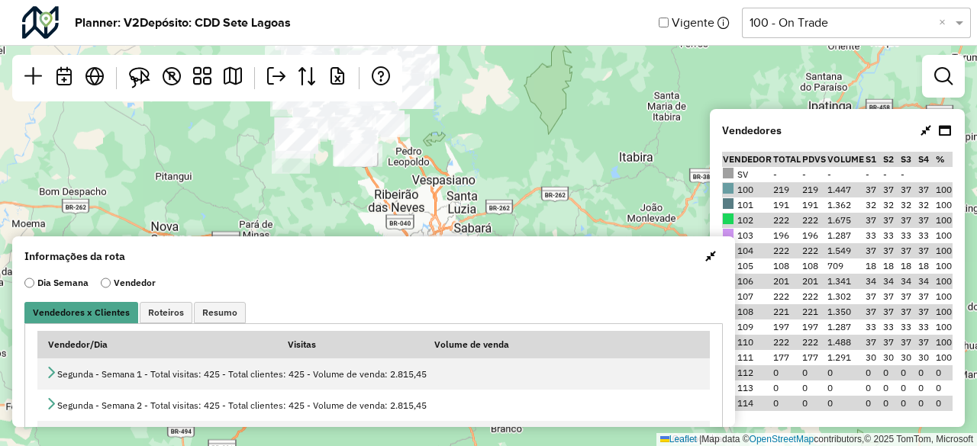
drag, startPoint x: 585, startPoint y: 116, endPoint x: 585, endPoint y: 80, distance: 35.9
click at [585, 80] on div "Leaflet | Map data © OpenStreetMap contributors,© 2025 TomTom, Microsoft" at bounding box center [488, 223] width 977 height 446
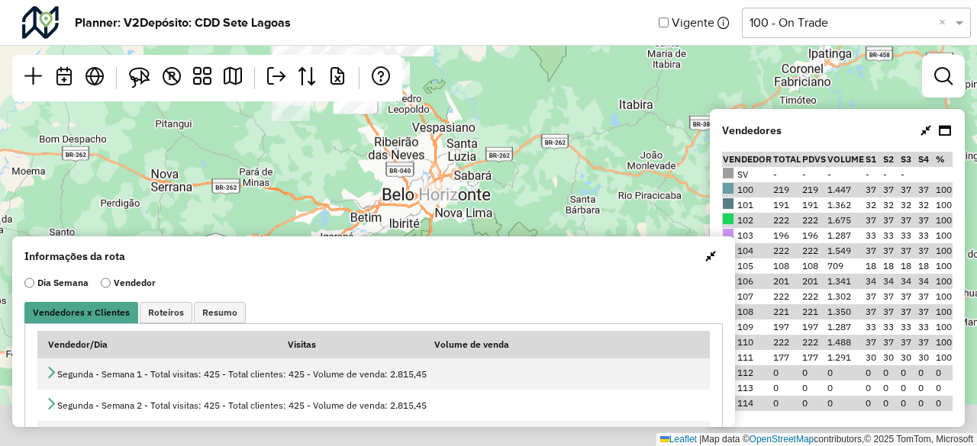
drag, startPoint x: 545, startPoint y: 97, endPoint x: 545, endPoint y: 88, distance: 9.2
click at [545, 88] on div "Leaflet | Map data © OpenStreetMap contributors,© 2025 TomTom, Microsoft" at bounding box center [488, 223] width 977 height 446
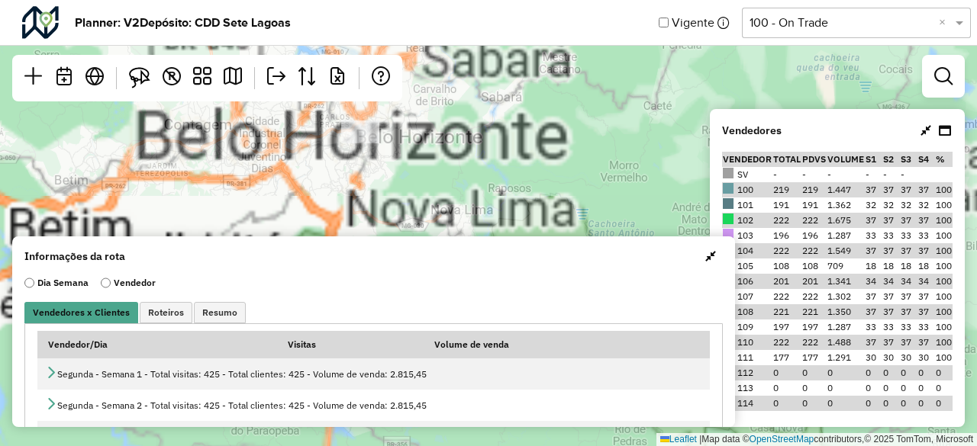
drag, startPoint x: 538, startPoint y: 143, endPoint x: 513, endPoint y: 159, distance: 29.9
click at [540, 143] on div "Leaflet | Map data © OpenStreetMap contributors,© 2025 TomTom, Microsoft" at bounding box center [488, 223] width 977 height 446
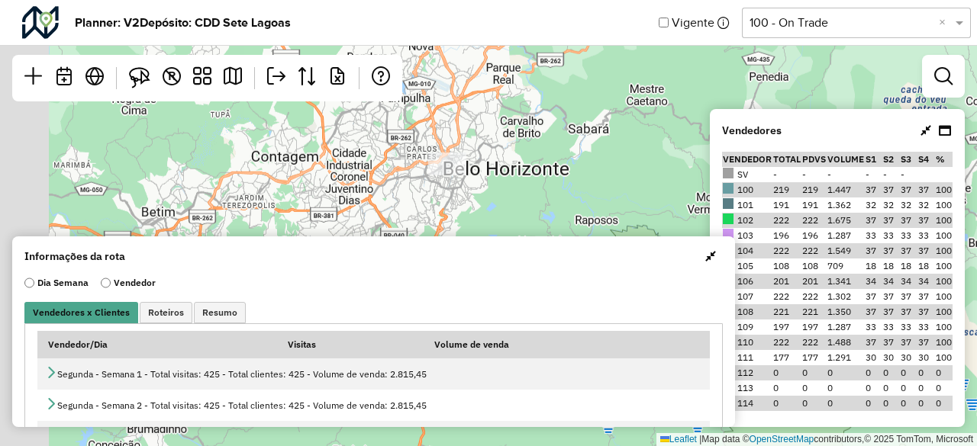
drag, startPoint x: 402, startPoint y: 172, endPoint x: 514, endPoint y: 221, distance: 121.4
click at [513, 220] on div "Leaflet | Map data © OpenStreetMap contributors,© 2025 TomTom, Microsoft" at bounding box center [488, 223] width 977 height 446
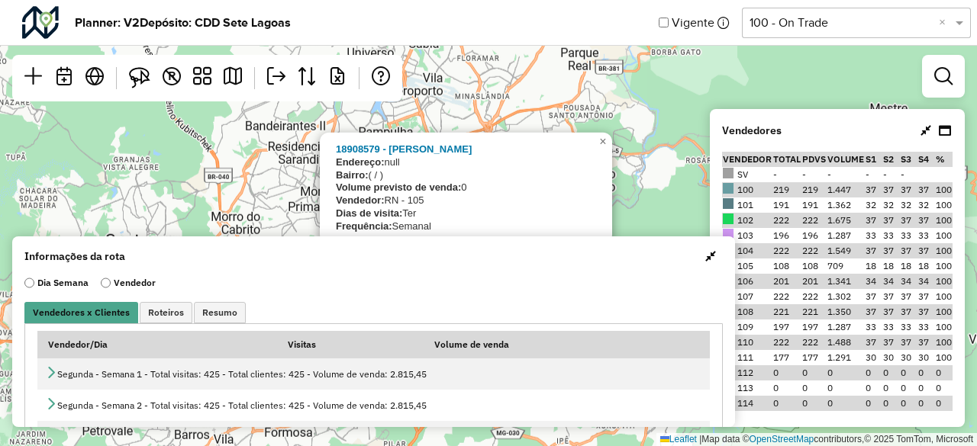
drag, startPoint x: 366, startPoint y: 175, endPoint x: 366, endPoint y: 265, distance: 90.1
click at [366, 265] on hb-planner "Planner: V2 Depósito: CDD Sete Lagoas Vigente Selecione uma opção 100 - On Trad…" at bounding box center [488, 223] width 977 height 446
click at [603, 144] on span "×" at bounding box center [602, 140] width 7 height 13
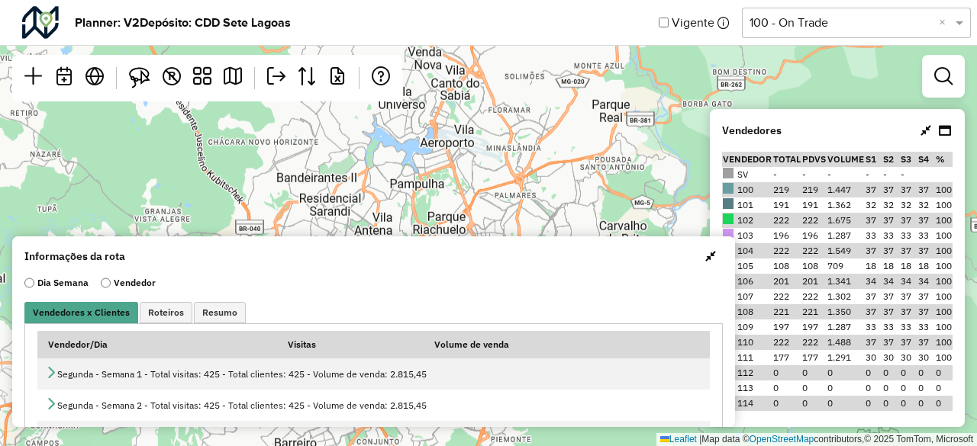
drag, startPoint x: 405, startPoint y: 160, endPoint x: 444, endPoint y: 214, distance: 67.2
click at [455, 245] on hb-planner "Planner: V2 Depósito: CDD Sete Lagoas Vigente Selecione uma opção 100 - On Trad…" at bounding box center [488, 223] width 977 height 446
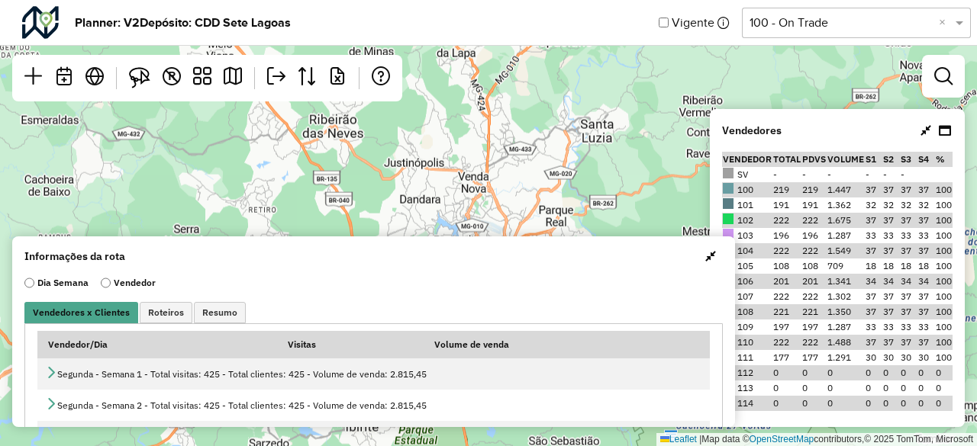
drag, startPoint x: 363, startPoint y: 171, endPoint x: 401, endPoint y: 233, distance: 72.3
click at [400, 231] on div "Leaflet | Map data © OpenStreetMap contributors,© 2025 TomTom, Microsoft" at bounding box center [488, 223] width 977 height 446
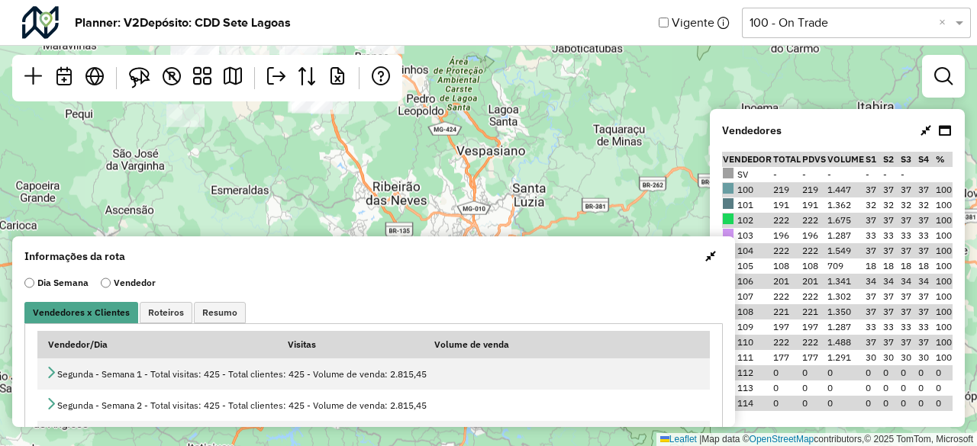
drag, startPoint x: 365, startPoint y: 185, endPoint x: 412, endPoint y: 233, distance: 66.9
click at [412, 232] on div "Leaflet | Map data © OpenStreetMap contributors,© 2025 TomTom, Microsoft" at bounding box center [488, 223] width 977 height 446
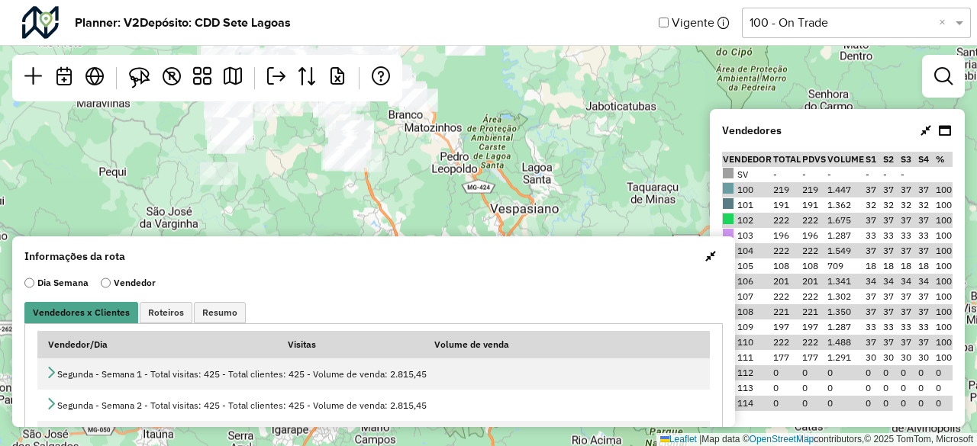
drag, startPoint x: 350, startPoint y: 166, endPoint x: 372, endPoint y: 212, distance: 51.5
click at [372, 212] on div "Leaflet | Map data © OpenStreetMap contributors,© 2025 TomTom, Microsoft" at bounding box center [488, 223] width 977 height 446
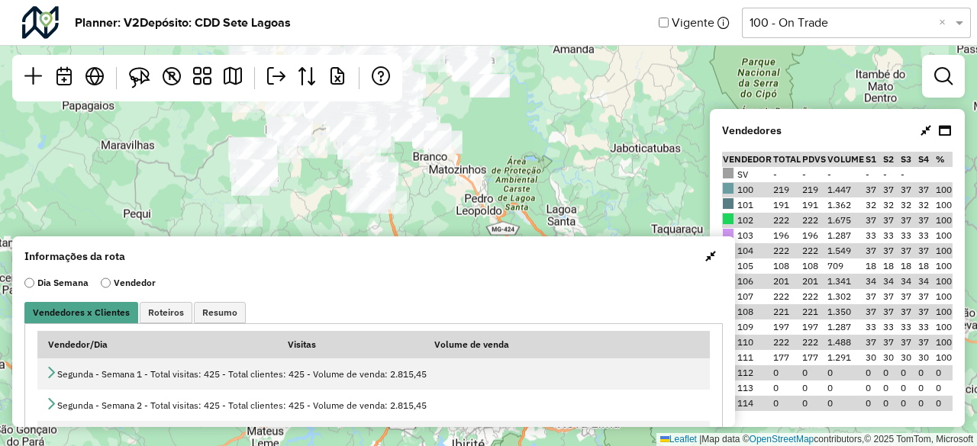
drag, startPoint x: 417, startPoint y: 159, endPoint x: 441, endPoint y: 204, distance: 51.2
click at [440, 201] on div "Leaflet | Map data © OpenStreetMap contributors,© 2025 TomTom, Microsoft" at bounding box center [488, 223] width 977 height 446
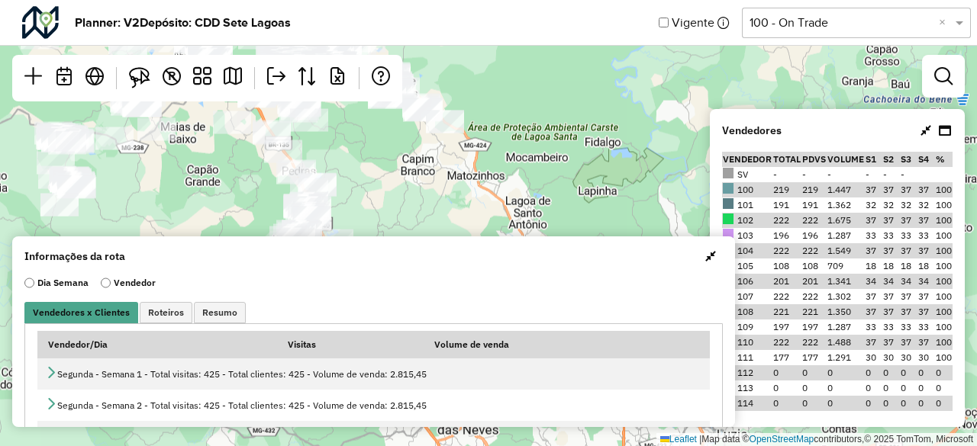
drag, startPoint x: 436, startPoint y: 169, endPoint x: 441, endPoint y: 195, distance: 26.5
click at [445, 197] on div "Leaflet | Map data © OpenStreetMap contributors,© 2025 TomTom, Microsoft" at bounding box center [488, 223] width 977 height 446
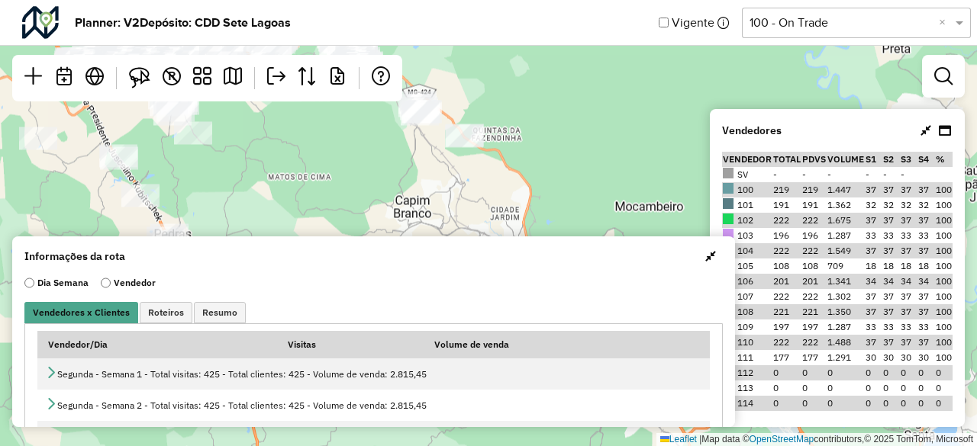
drag, startPoint x: 429, startPoint y: 177, endPoint x: 419, endPoint y: 206, distance: 30.7
click at [420, 205] on div "Leaflet | Map data © OpenStreetMap contributors,© 2025 TomTom, Microsoft" at bounding box center [488, 223] width 977 height 446
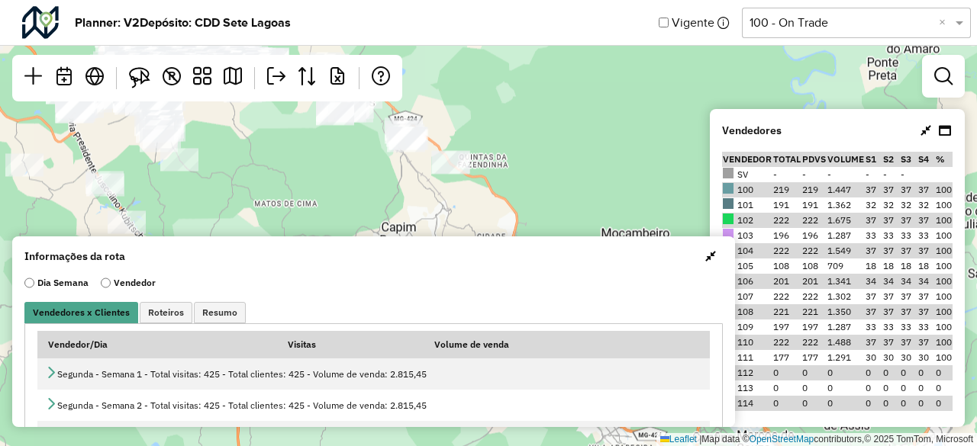
drag, startPoint x: 435, startPoint y: 182, endPoint x: 420, endPoint y: 205, distance: 27.5
click at [420, 205] on div "Leaflet | Map data © OpenStreetMap contributors,© 2025 TomTom, Microsoft" at bounding box center [488, 223] width 977 height 446
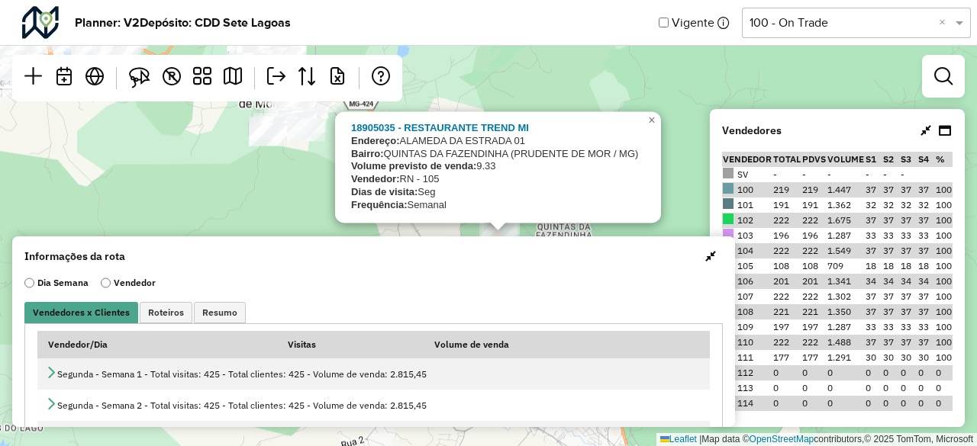
drag, startPoint x: 446, startPoint y: 166, endPoint x: 447, endPoint y: 256, distance: 90.1
click at [447, 256] on hb-planner "Planner: V2 Depósito: CDD Sete Lagoas Vigente Selecione uma opção 100 - On Trad…" at bounding box center [488, 223] width 977 height 446
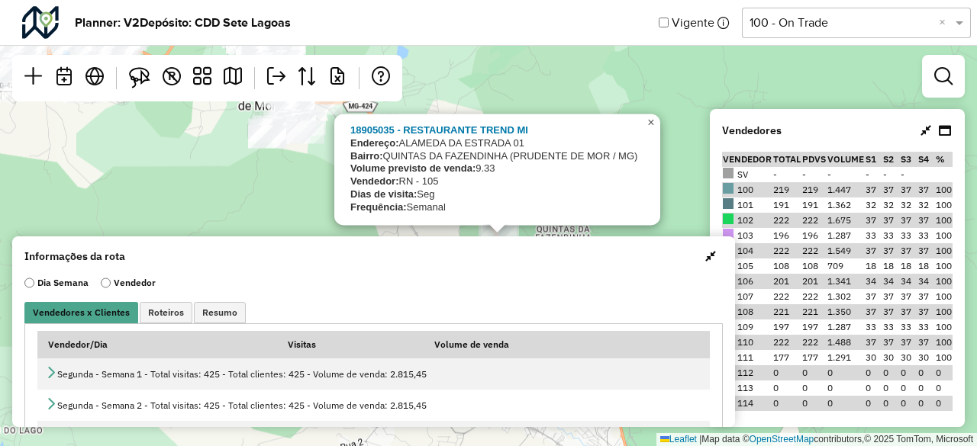
click at [648, 124] on span "×" at bounding box center [650, 122] width 7 height 13
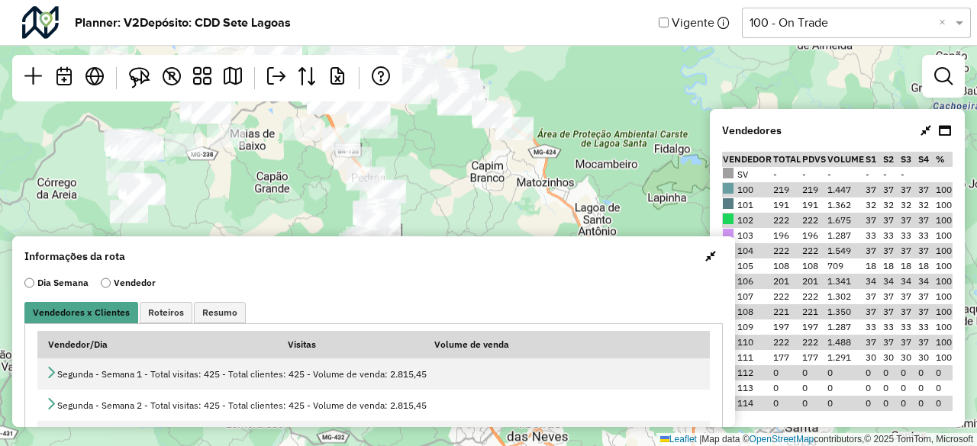
drag, startPoint x: 414, startPoint y: 199, endPoint x: 450, endPoint y: 129, distance: 79.2
click at [450, 129] on div "Leaflet | Map data © OpenStreetMap contributors,© 2025 TomTom, Microsoft" at bounding box center [488, 223] width 977 height 446
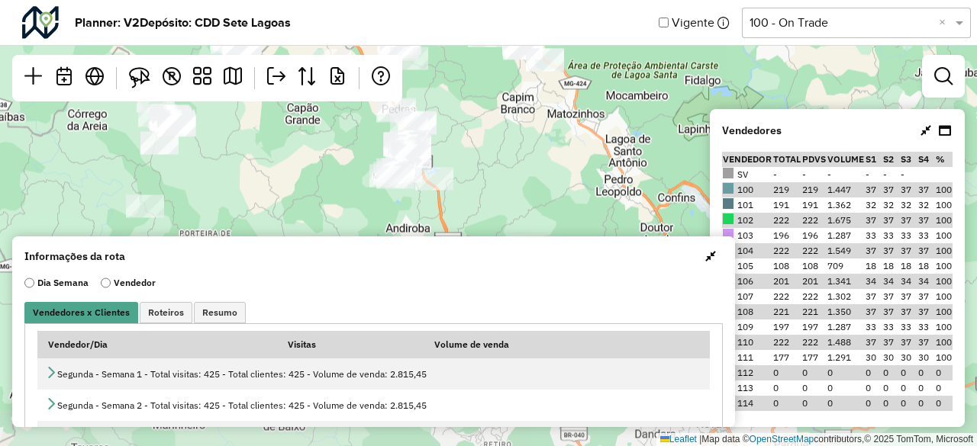
drag, startPoint x: 449, startPoint y: 182, endPoint x: 482, endPoint y: 129, distance: 63.1
click at [479, 118] on div "Leaflet | Map data © OpenStreetMap contributors,© 2025 TomTom, Microsoft" at bounding box center [488, 223] width 977 height 446
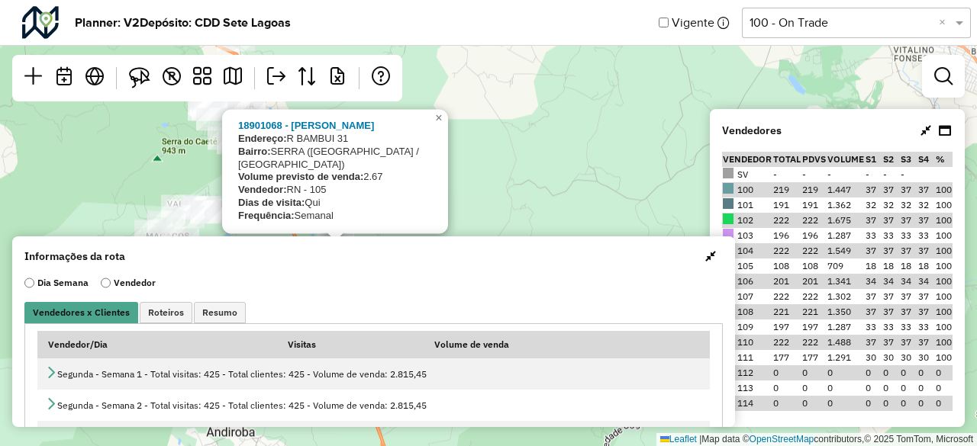
drag, startPoint x: 491, startPoint y: 172, endPoint x: 485, endPoint y: 256, distance: 84.2
click at [485, 256] on hb-planner "Planner: V2 Depósito: CDD Sete Lagoas Vigente Selecione uma opção 100 - On Trad…" at bounding box center [488, 223] width 977 height 446
click at [440, 124] on span "×" at bounding box center [438, 117] width 7 height 13
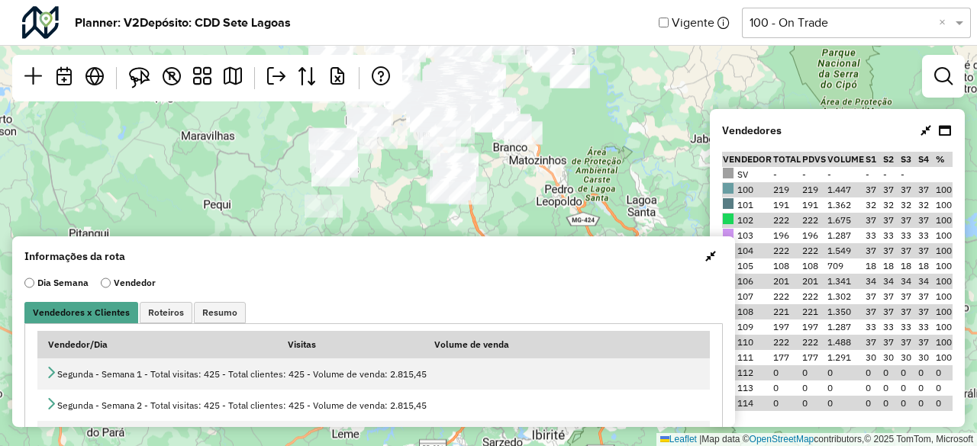
drag, startPoint x: 548, startPoint y: 173, endPoint x: 556, endPoint y: 196, distance: 24.1
click at [556, 196] on div "Leaflet | Map data © OpenStreetMap contributors,© 2025 TomTom, Microsoft" at bounding box center [488, 223] width 977 height 446
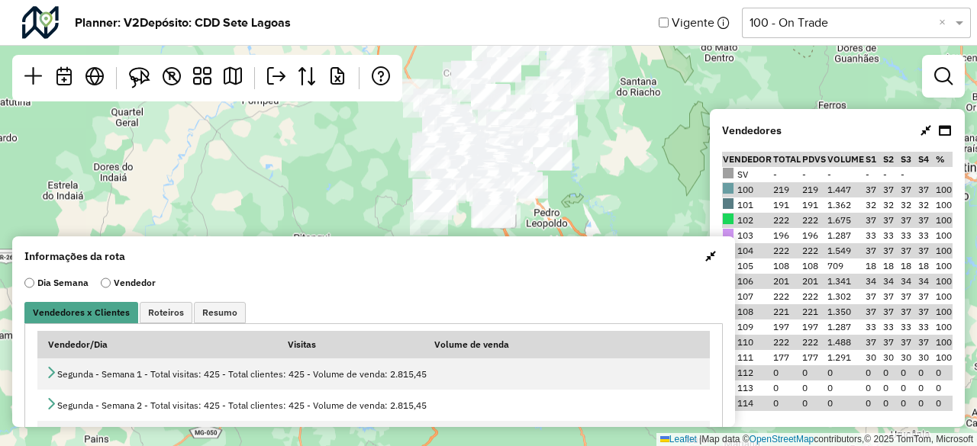
drag, startPoint x: 579, startPoint y: 179, endPoint x: 567, endPoint y: 201, distance: 24.2
click at [567, 201] on div "Leaflet | Map data © OpenStreetMap contributors,© 2025 TomTom, Microsoft" at bounding box center [488, 223] width 977 height 446
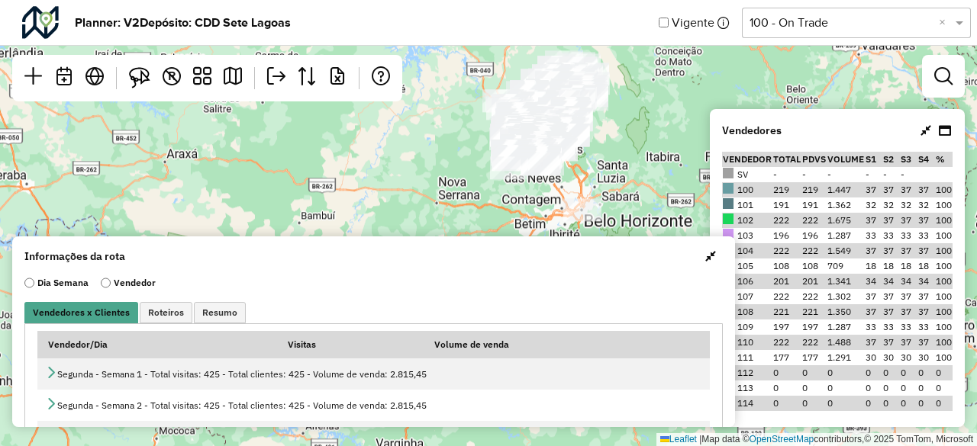
drag, startPoint x: 615, startPoint y: 164, endPoint x: 614, endPoint y: 120, distance: 44.3
click at [614, 120] on div "Leaflet | Map data © OpenStreetMap contributors,© 2025 TomTom, Microsoft" at bounding box center [488, 223] width 977 height 446
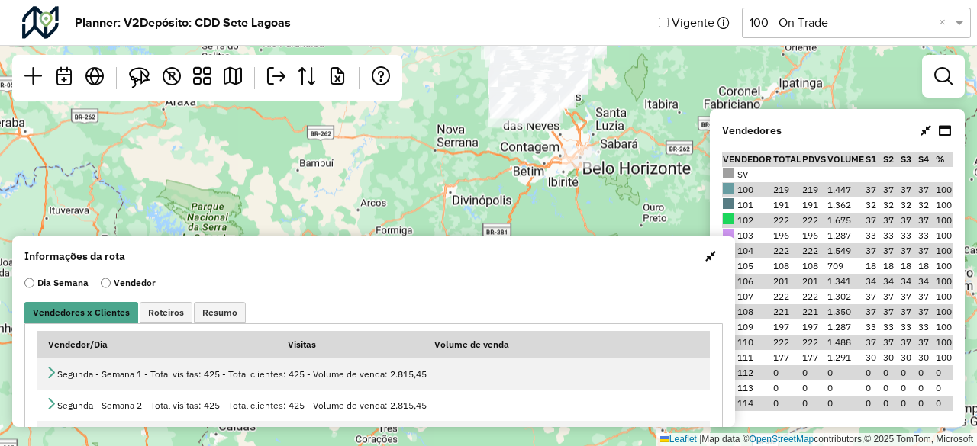
drag, startPoint x: 618, startPoint y: 167, endPoint x: 614, endPoint y: 132, distance: 35.4
click at [618, 122] on div "Leaflet | Map data © OpenStreetMap contributors,© 2025 TomTom, Microsoft" at bounding box center [488, 223] width 977 height 446
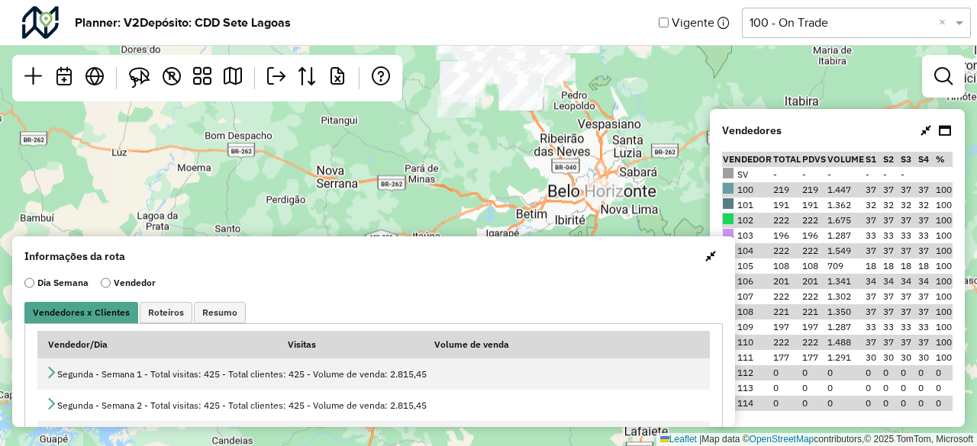
drag, startPoint x: 495, startPoint y: 149, endPoint x: 505, endPoint y: 204, distance: 55.8
click at [505, 204] on div "Leaflet | Map data © OpenStreetMap contributors,© 2025 TomTom, Microsoft" at bounding box center [488, 223] width 977 height 446
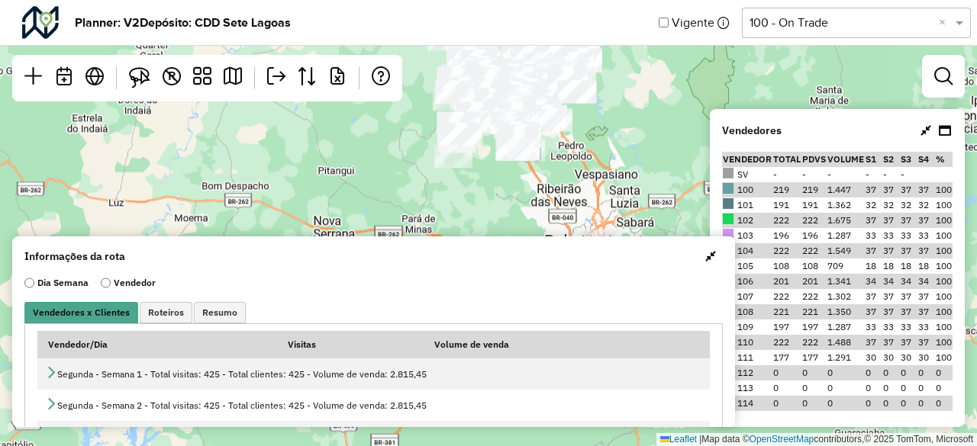
drag, startPoint x: 481, startPoint y: 147, endPoint x: 475, endPoint y: 202, distance: 55.2
click at [476, 208] on div "Leaflet | Map data © OpenStreetMap contributors,© 2025 TomTom, Microsoft" at bounding box center [488, 223] width 977 height 446
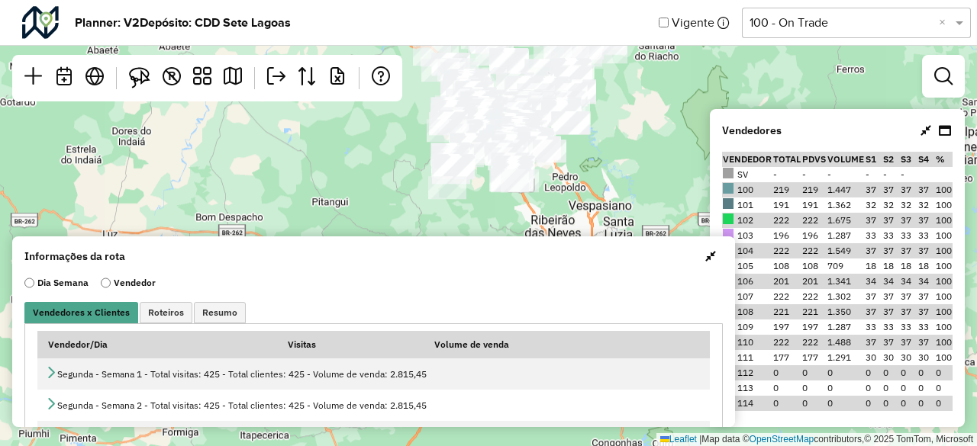
drag, startPoint x: 652, startPoint y: 114, endPoint x: 617, endPoint y: 151, distance: 51.3
click at [616, 163] on div "Leaflet | Map data © OpenStreetMap contributors,© 2025 TomTom, Microsoft" at bounding box center [488, 223] width 977 height 446
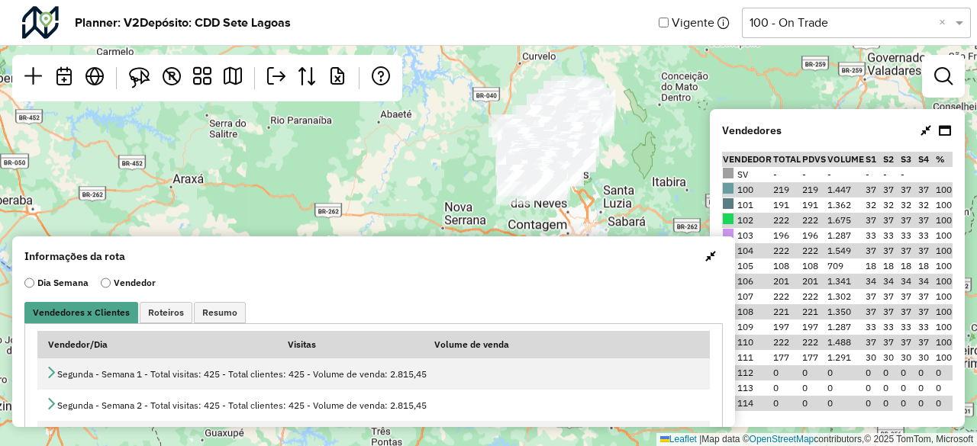
drag, startPoint x: 627, startPoint y: 140, endPoint x: 615, endPoint y: 169, distance: 31.5
click at [615, 169] on div "Leaflet | Map data © OpenStreetMap contributors,© 2025 TomTom, Microsoft" at bounding box center [488, 223] width 977 height 446
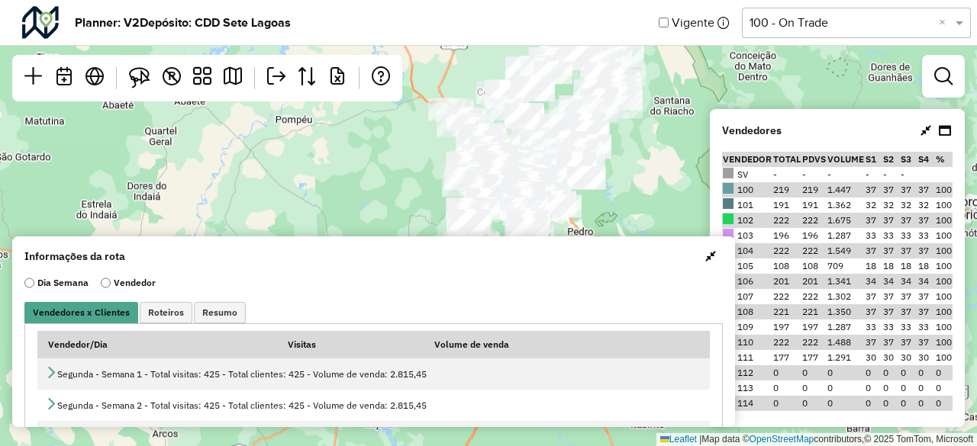
drag, startPoint x: 616, startPoint y: 129, endPoint x: 665, endPoint y: 104, distance: 55.0
click at [689, 66] on div "Leaflet | Map data © OpenStreetMap contributors,© 2025 TomTom, Microsoft" at bounding box center [488, 223] width 977 height 446
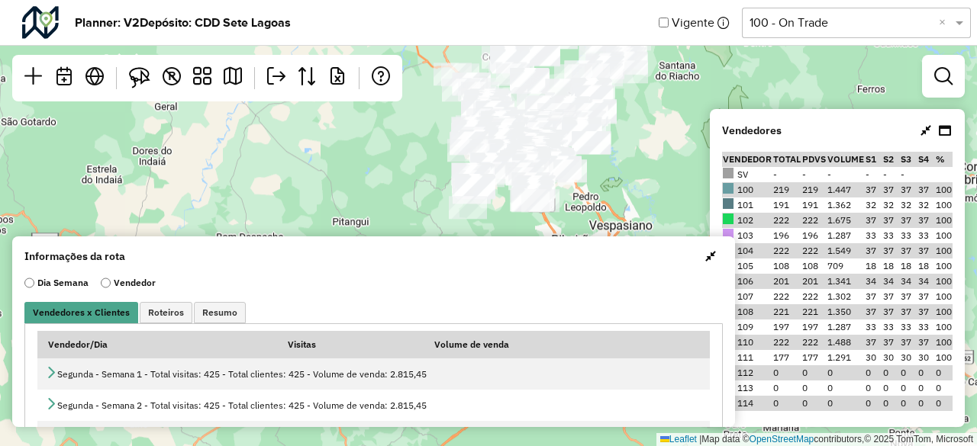
click at [645, 129] on div "Leaflet | Map data © OpenStreetMap contributors,© 2025 TomTom, Microsoft" at bounding box center [488, 223] width 977 height 446
